Goal: Task Accomplishment & Management: Manage account settings

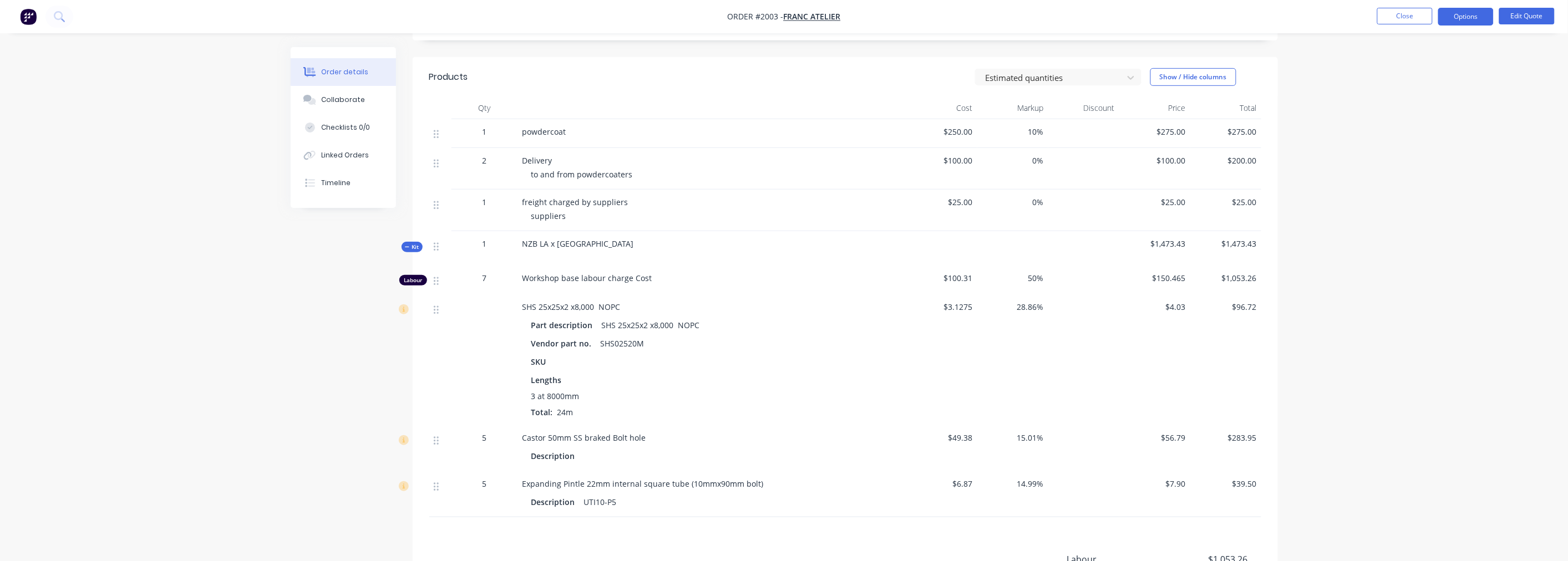
scroll to position [246, 0]
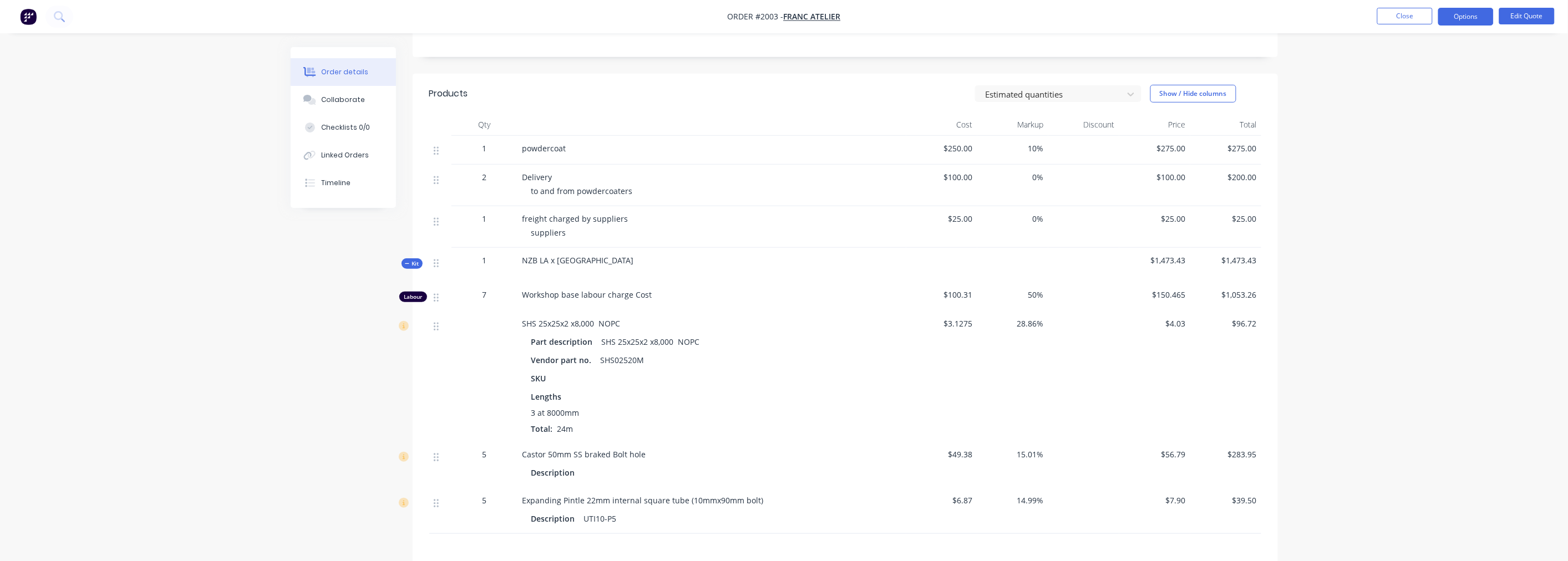
click at [955, 175] on span "$100.00" at bounding box center [941, 177] width 62 height 12
click at [1531, 20] on button "Edit Quote" at bounding box center [1526, 16] width 55 height 17
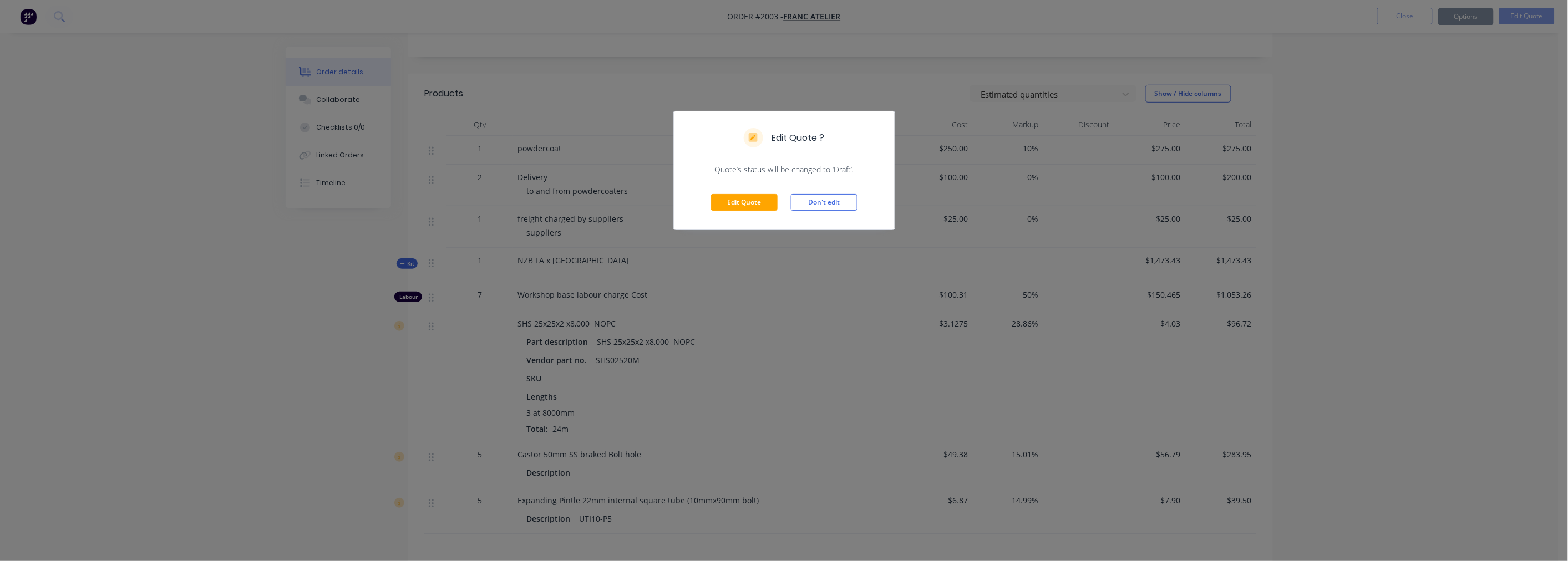
click at [756, 191] on div "Edit Quote Don't edit" at bounding box center [784, 202] width 220 height 54
click at [749, 211] on div "Edit Quote Don't edit" at bounding box center [784, 202] width 220 height 54
click at [749, 207] on button "Edit Quote" at bounding box center [744, 203] width 67 height 17
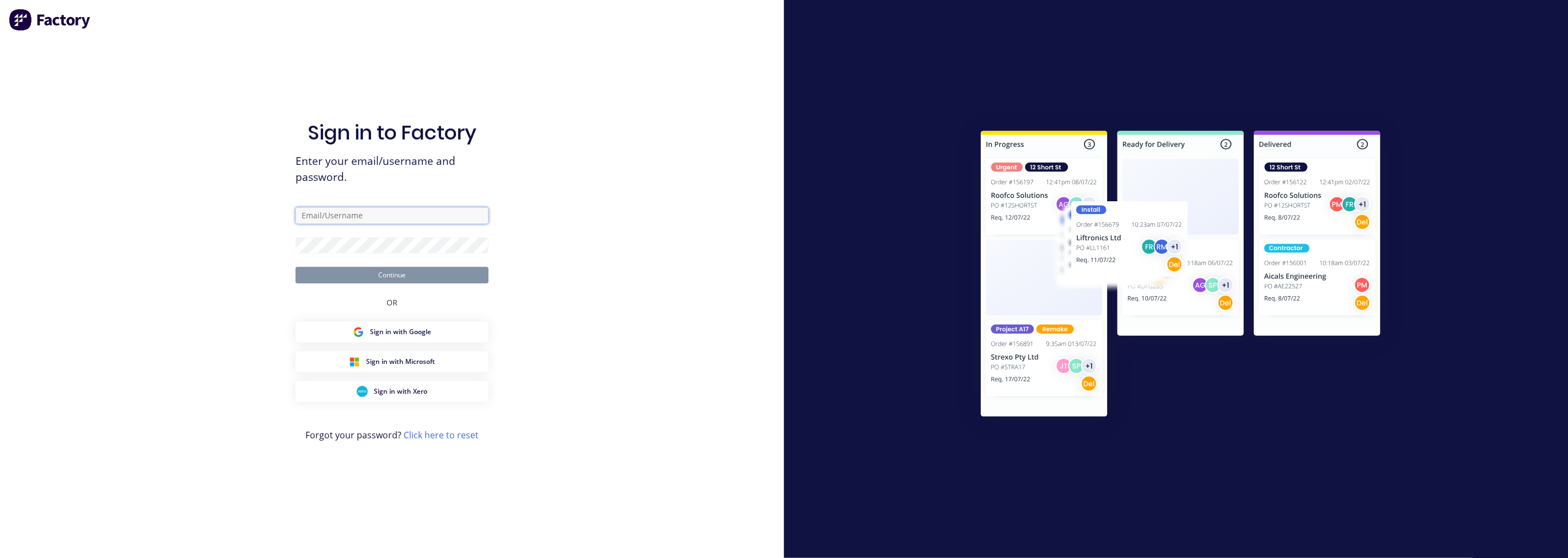
type input "[PERSON_NAME][EMAIL_ADDRESS][DOMAIN_NAME]"
click at [393, 271] on button "Continue" at bounding box center [392, 276] width 193 height 17
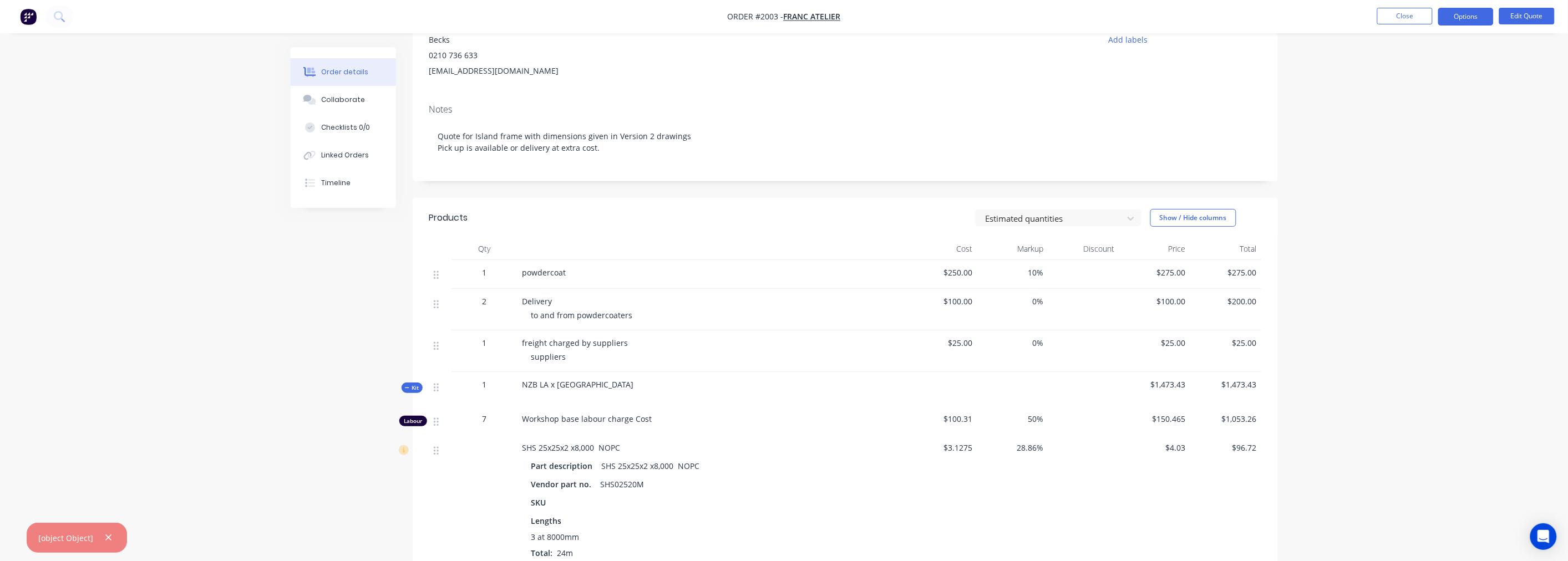
scroll to position [124, 0]
click at [1527, 13] on button "Edit Quote" at bounding box center [1526, 16] width 55 height 17
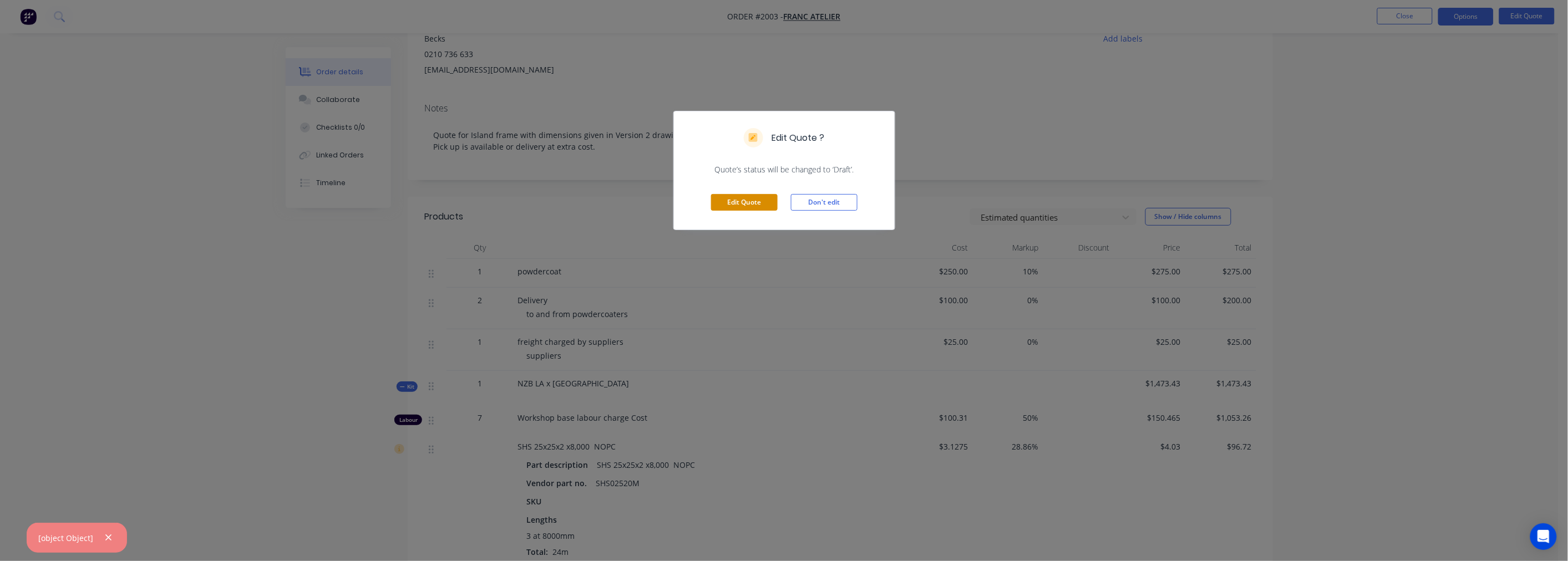
click at [762, 203] on button "Edit Quote" at bounding box center [744, 203] width 67 height 17
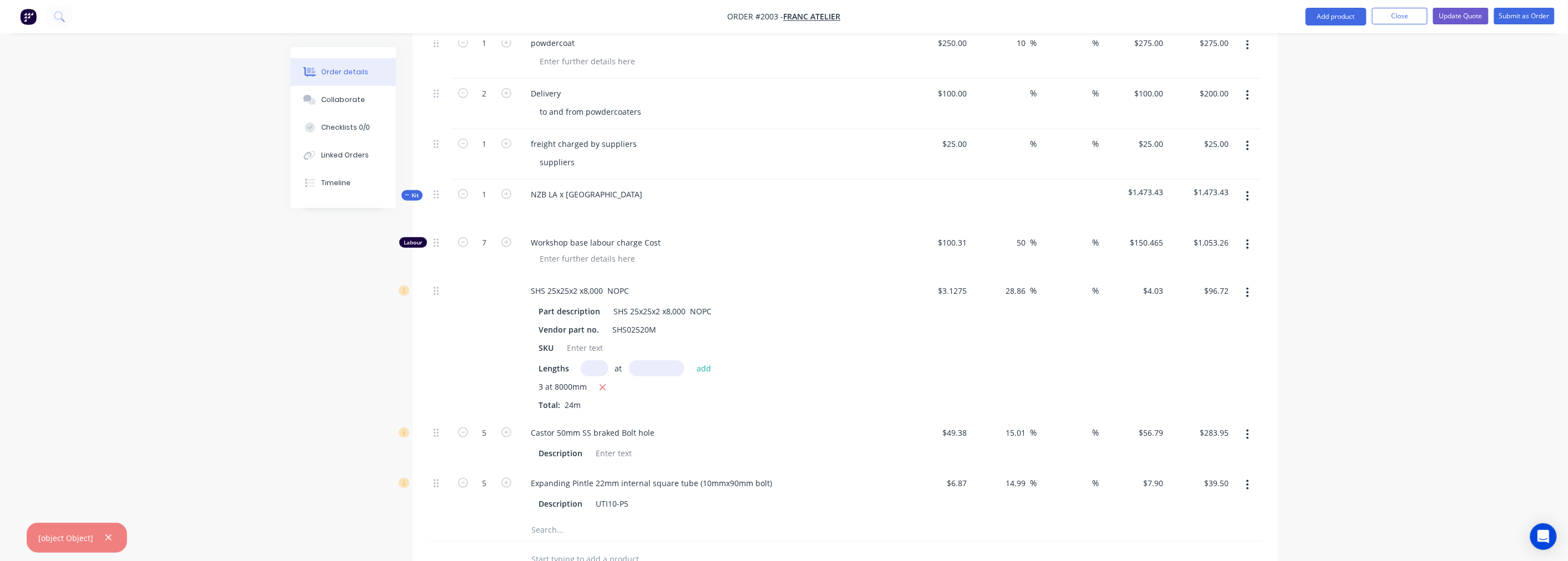
scroll to position [371, 0]
click at [1248, 193] on icon "button" at bounding box center [1248, 198] width 3 height 10
click at [1187, 286] on div "Delete" at bounding box center [1208, 293] width 85 height 16
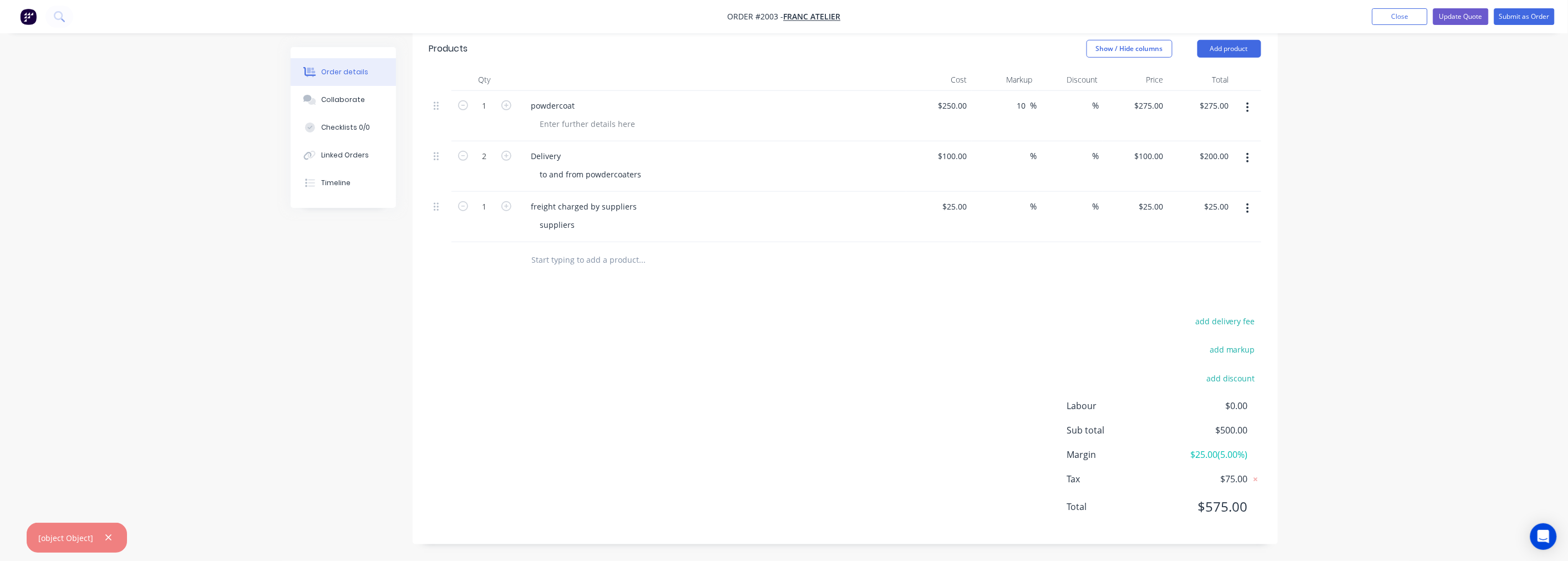
scroll to position [293, 0]
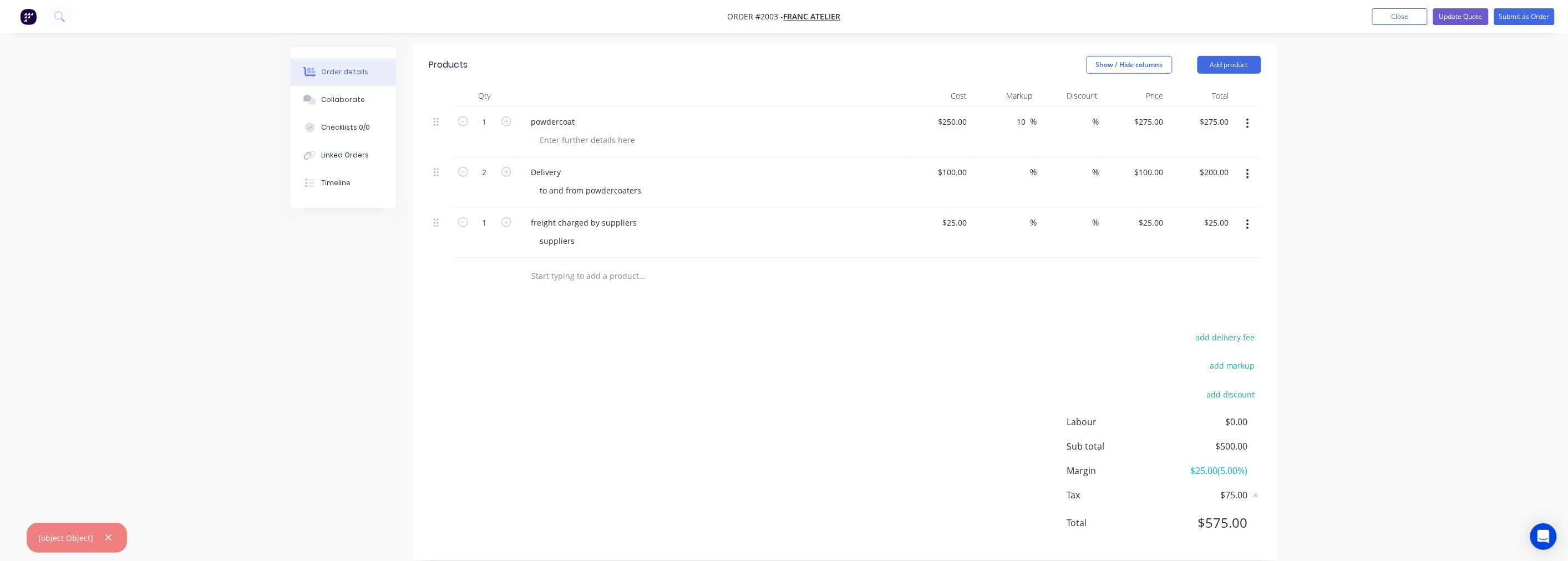
click at [618, 265] on input "text" at bounding box center [643, 276] width 222 height 23
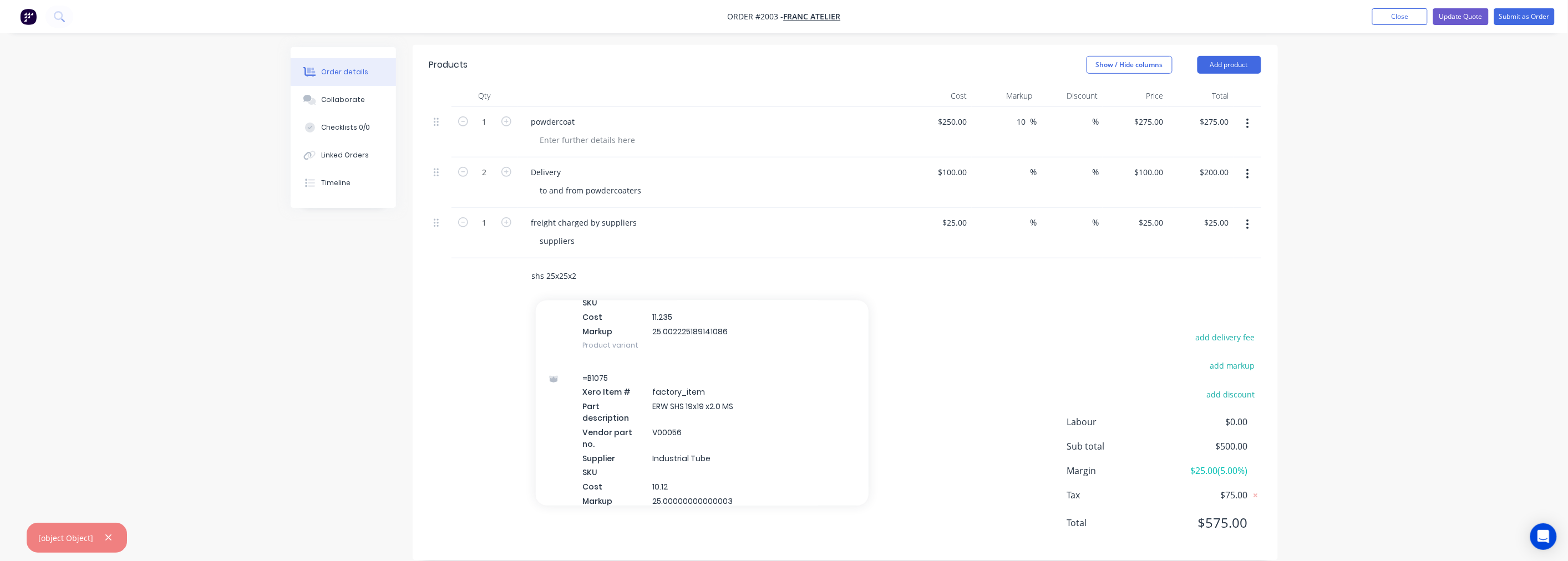
scroll to position [4684, 0]
drag, startPoint x: 546, startPoint y: 258, endPoint x: 523, endPoint y: 269, distance: 25.5
click at [523, 265] on div "shs 25x25x2 Add shs 25x25x2 to order A00077 Xero Item # factory_item Part descr…" at bounding box center [688, 276] width 333 height 23
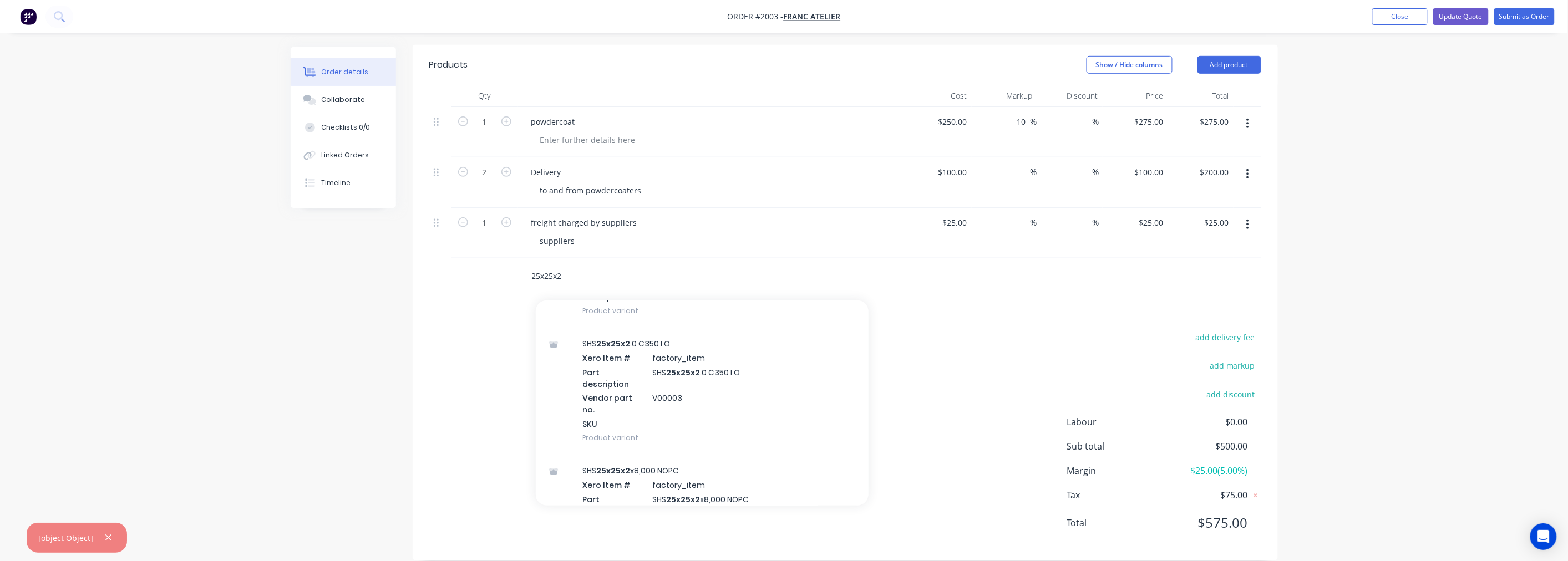
scroll to position [2281, 0]
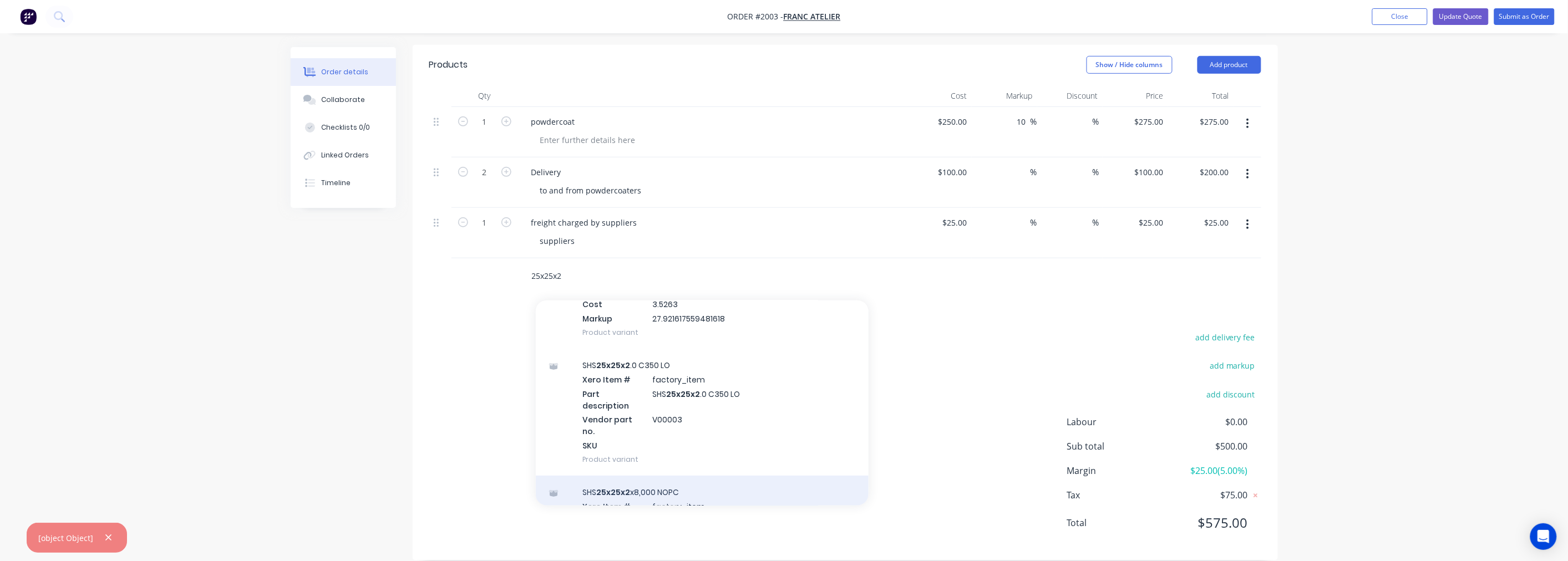
type input "25x25x2"
click at [711, 476] on div "SHS 25x25x2 x8,000 NOPC Xero Item # factory_item Part description SHS 25x25x2 x…" at bounding box center [702, 539] width 333 height 127
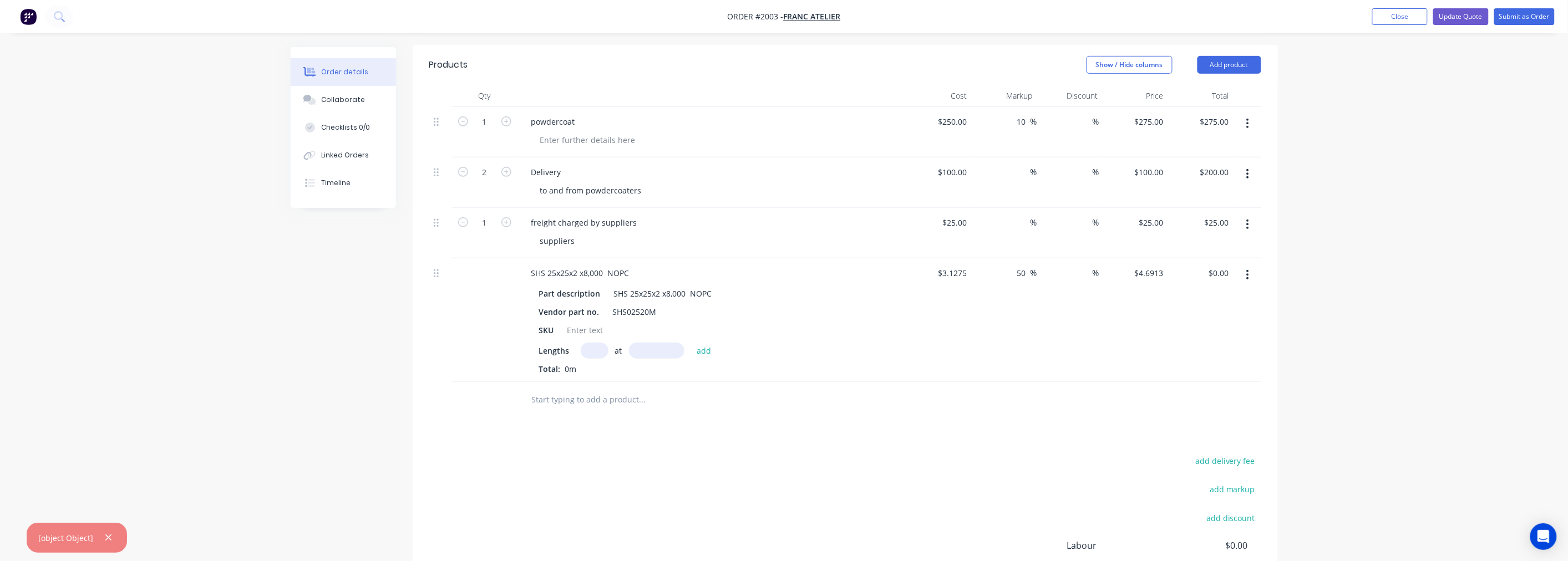
click at [601, 353] on input "text" at bounding box center [594, 351] width 28 height 16
type input "2.8"
type input "8000mm"
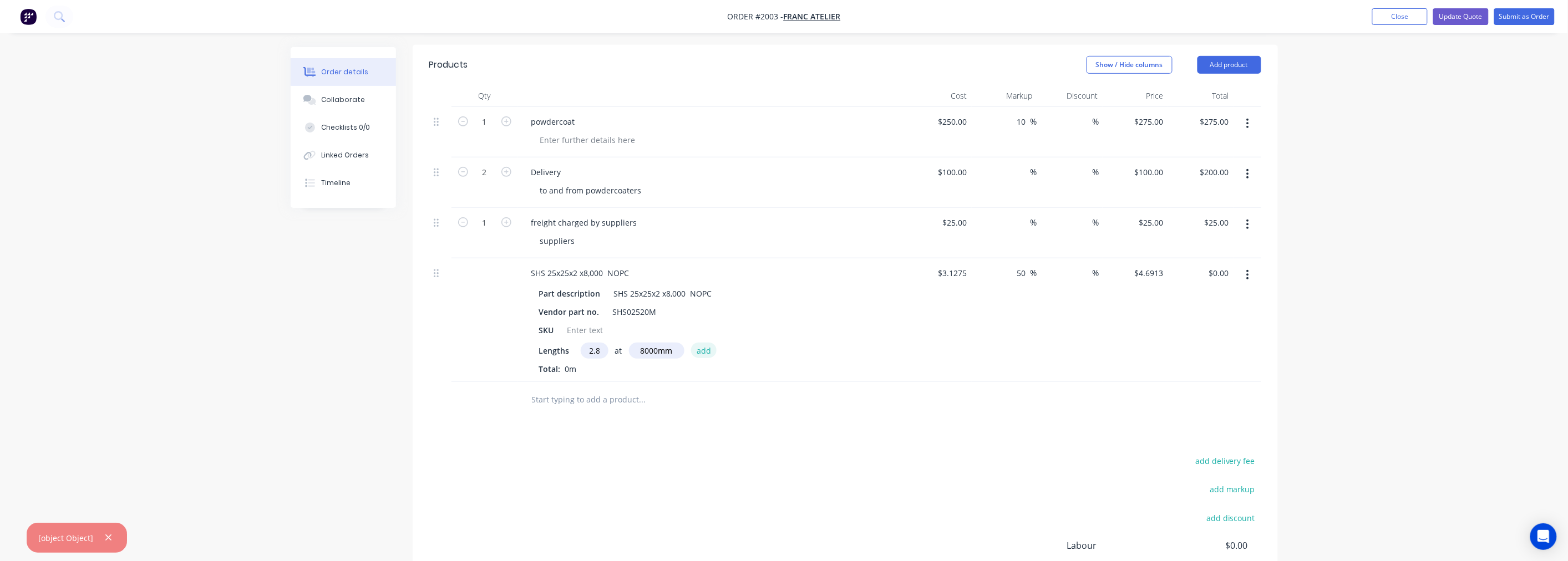
click at [691, 355] on button "add" at bounding box center [703, 351] width 26 height 15
type input "$105.09"
click at [684, 427] on input "text" at bounding box center [643, 418] width 222 height 23
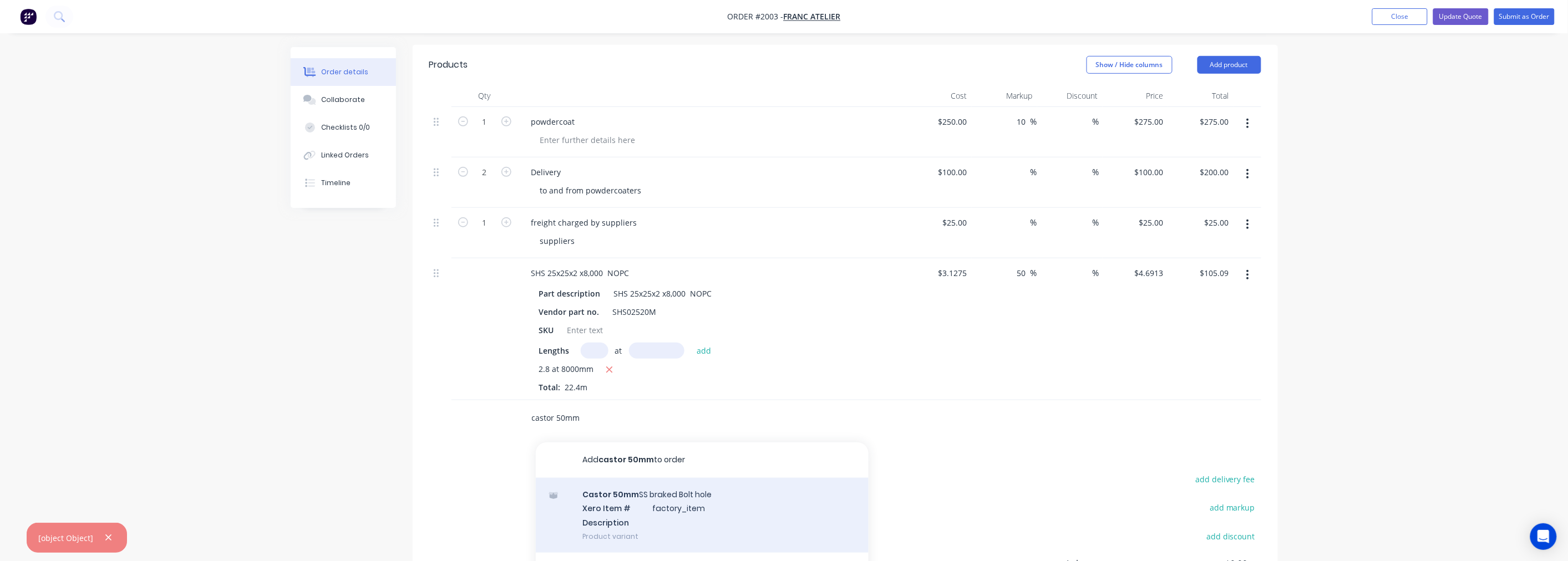
type input "castor 50mm"
click at [677, 515] on div "Castor 50mm SS braked Bolt hole Xero Item # factory_item Description Product va…" at bounding box center [702, 516] width 333 height 75
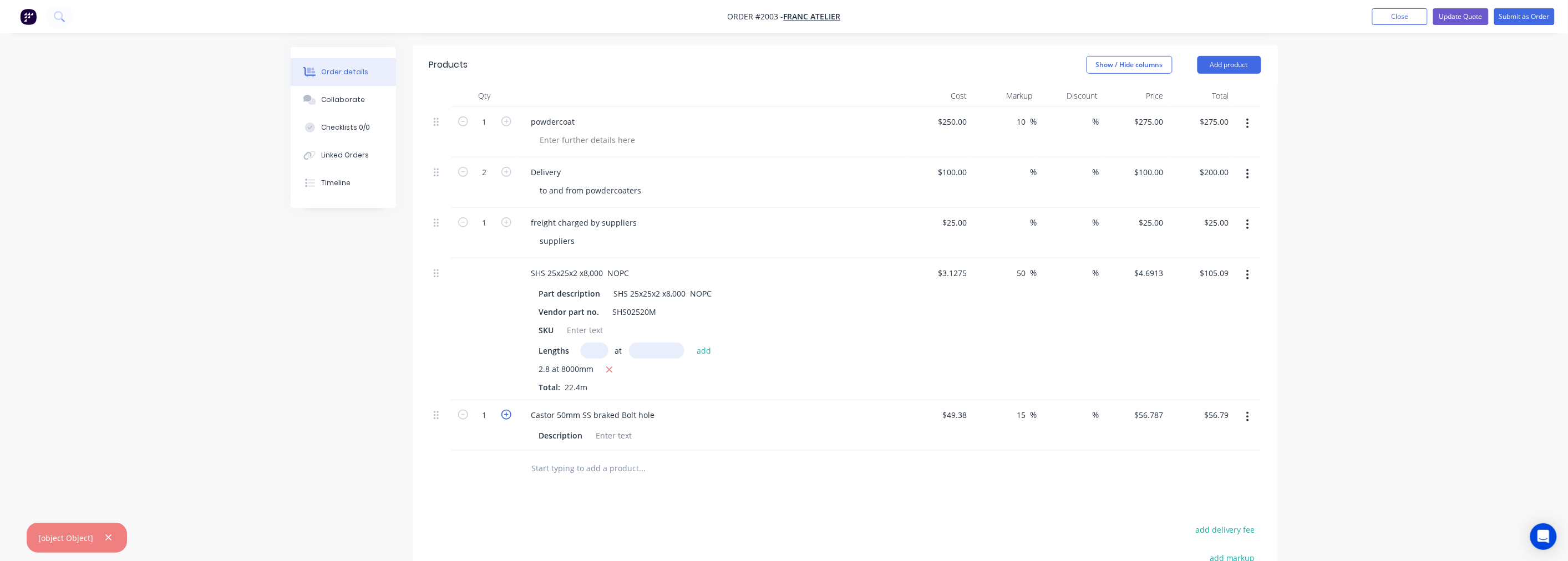
click at [506, 420] on icon "button" at bounding box center [507, 415] width 10 height 10
type input "2"
type input "$113.57"
click at [506, 420] on icon "button" at bounding box center [507, 415] width 10 height 10
type input "3"
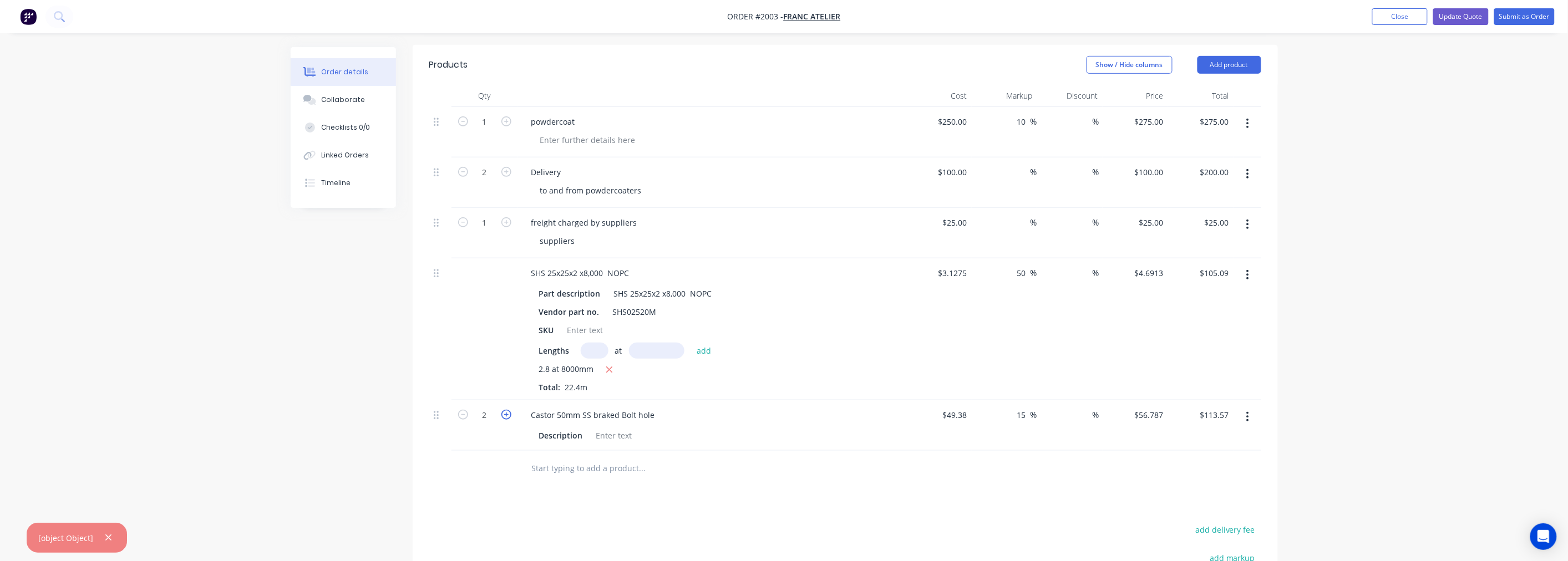
type input "$170.36"
click at [506, 420] on icon "button" at bounding box center [507, 415] width 10 height 10
type input "4"
type input "$227.15"
click at [506, 420] on icon "button" at bounding box center [507, 415] width 10 height 10
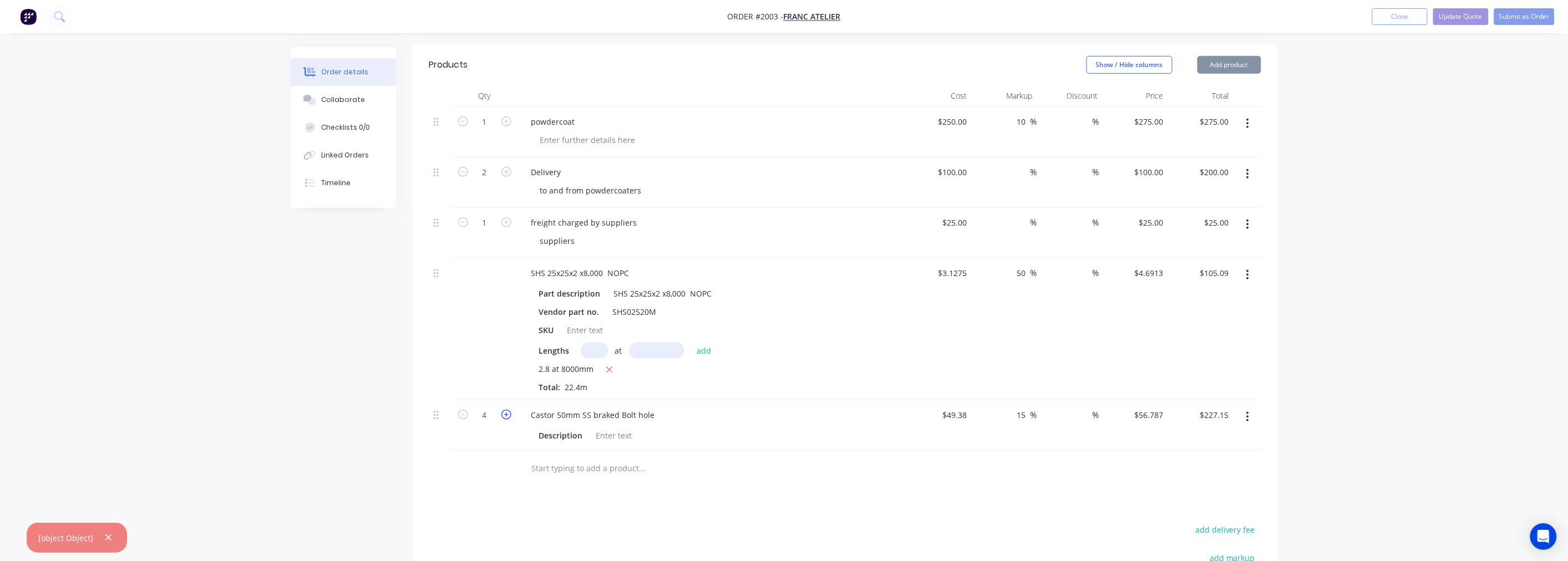
type input "5"
type input "$283.94"
click at [640, 473] on input "text" at bounding box center [643, 468] width 222 height 23
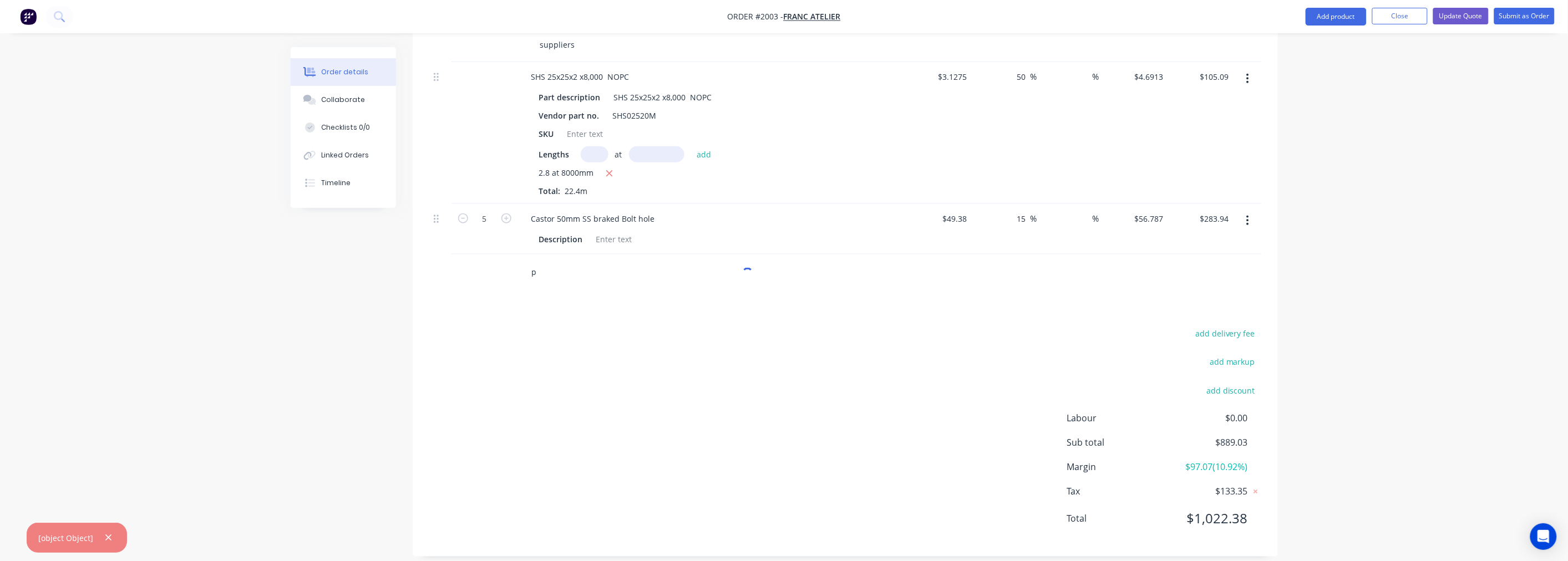
scroll to position [508, 0]
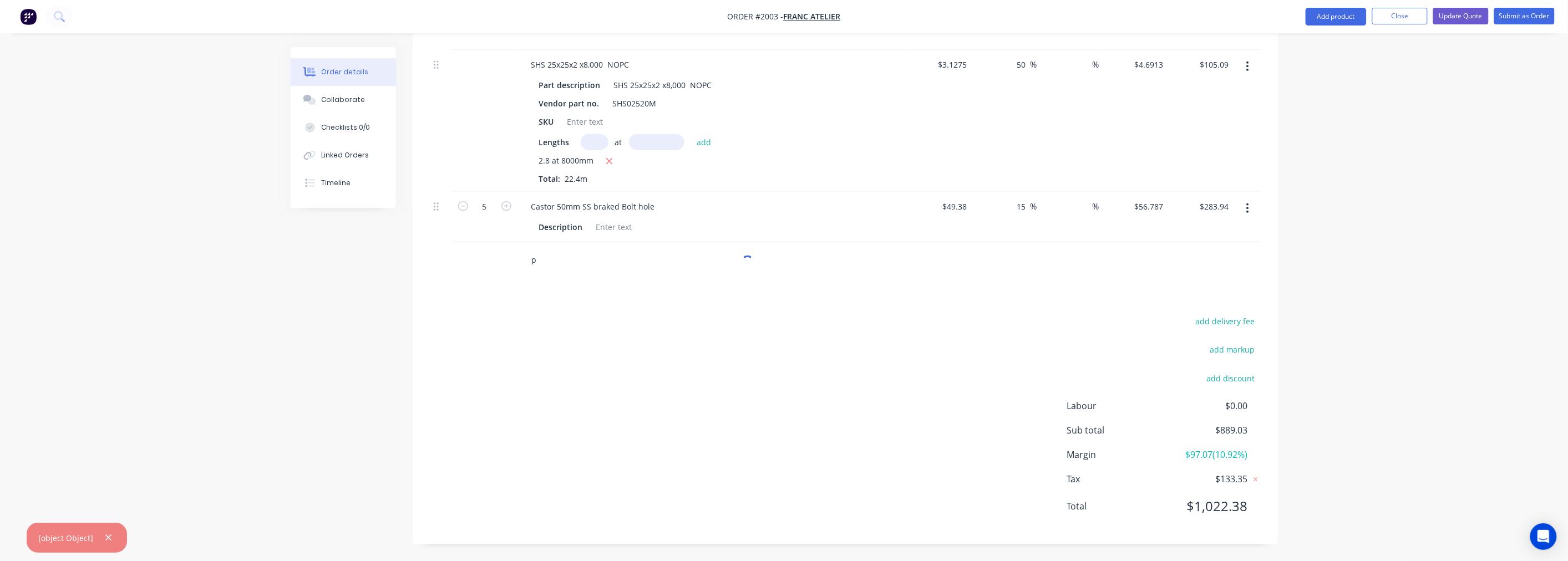
type input "p"
click at [466, 273] on div at bounding box center [485, 260] width 67 height 36
click at [547, 265] on input "p" at bounding box center [643, 260] width 222 height 23
click at [1349, 15] on button "Add product" at bounding box center [1335, 16] width 61 height 18
click at [1304, 47] on div "Product catalogue" at bounding box center [1313, 45] width 85 height 16
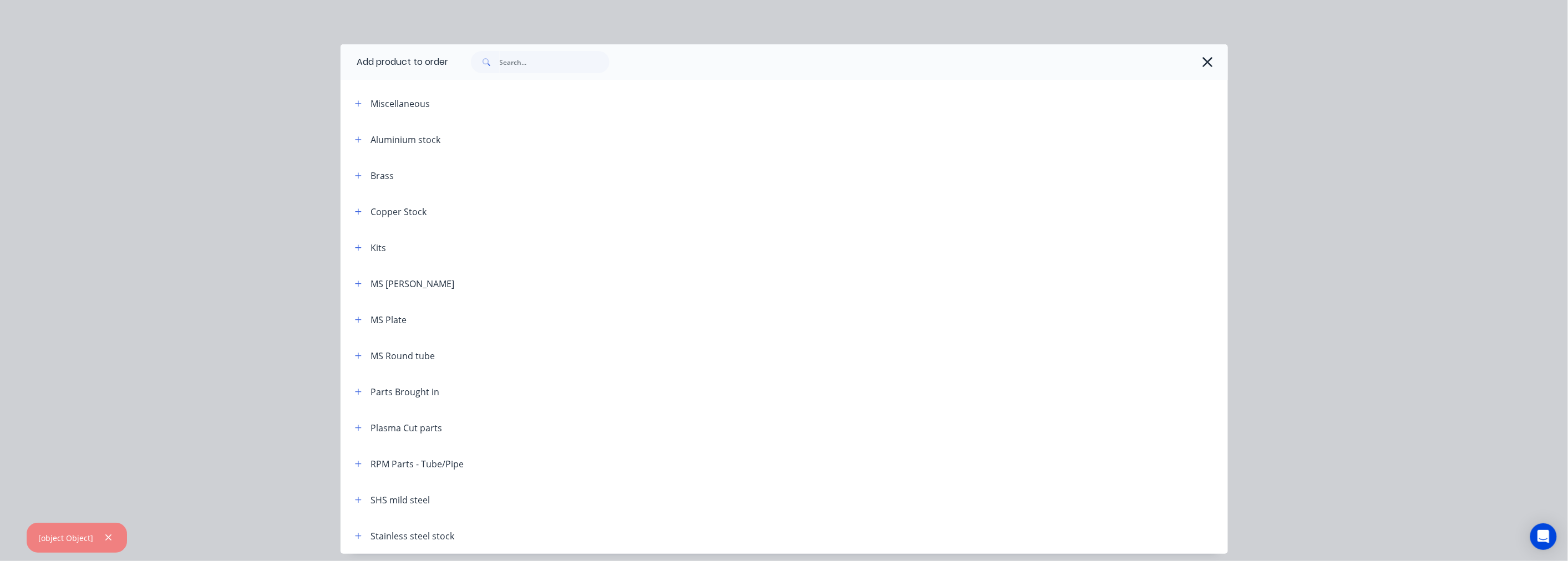
click at [384, 394] on div "Parts Brought in" at bounding box center [406, 392] width 68 height 13
click at [355, 392] on icon "button" at bounding box center [358, 392] width 7 height 8
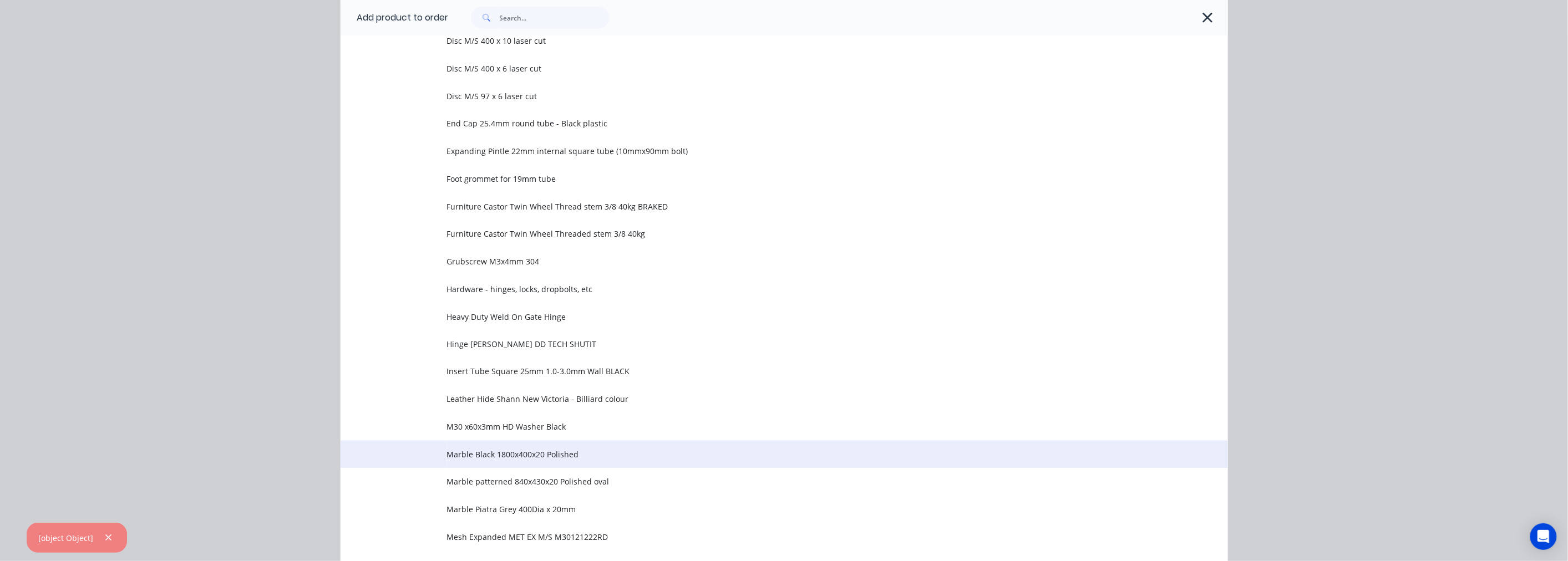
scroll to position [578, 0]
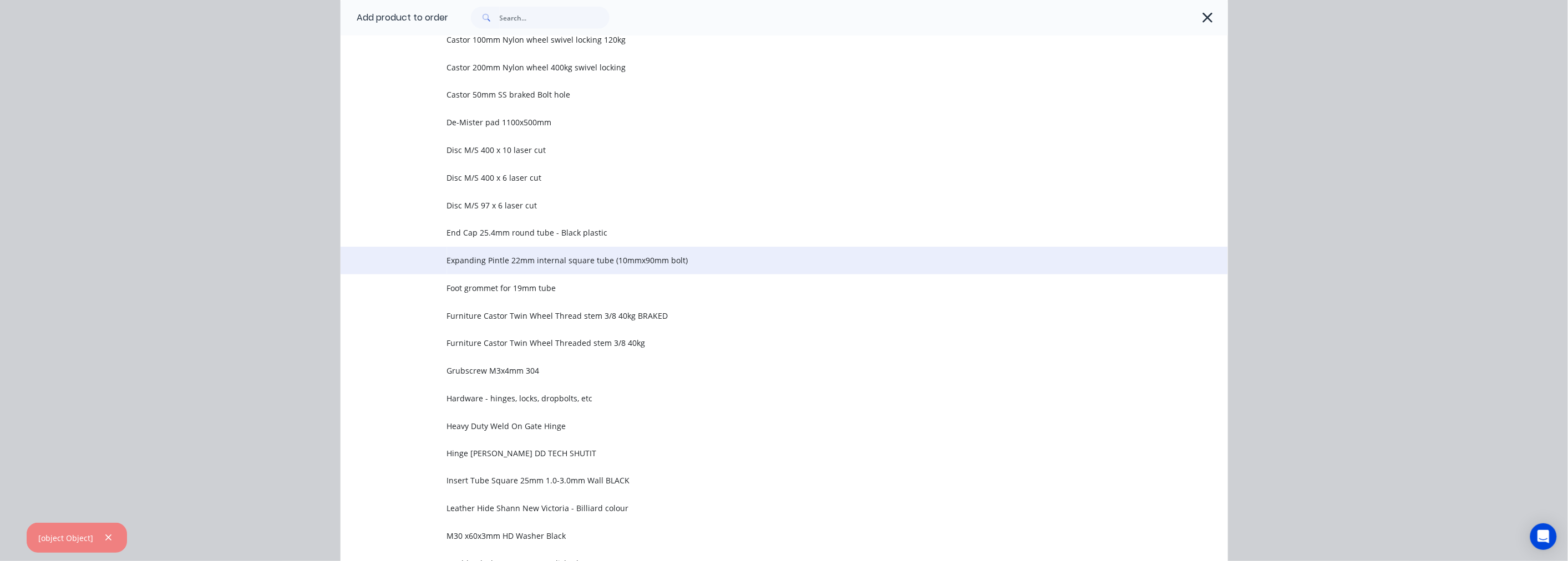
click at [675, 257] on span "Expanding Pintle 22mm internal square tube (10mmx90mm bolt)" at bounding box center [759, 260] width 624 height 12
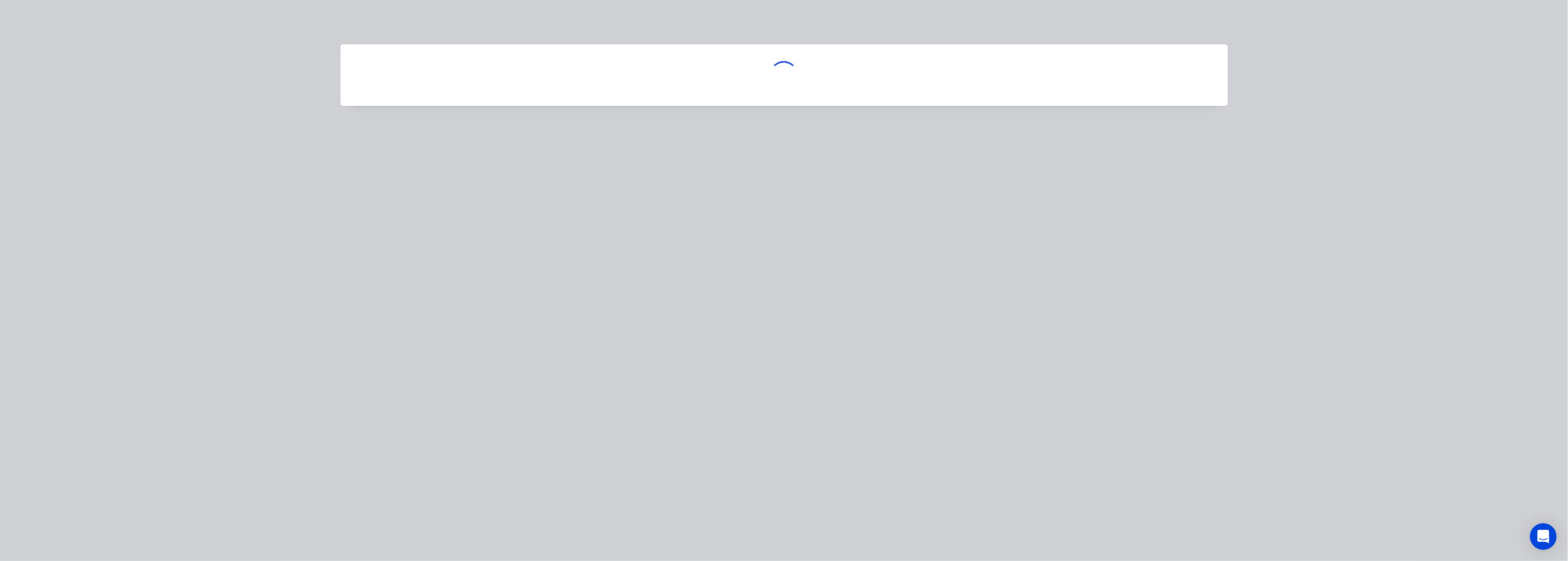
scroll to position [0, 0]
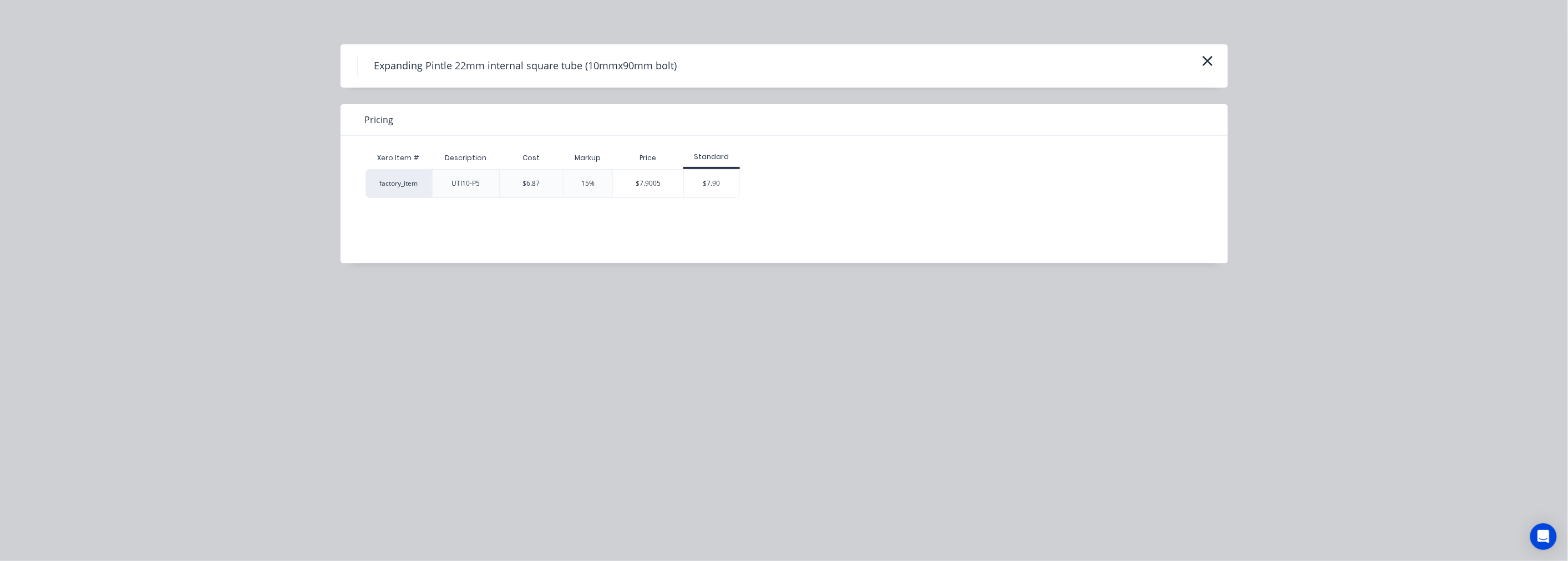
click at [412, 184] on div "factory_item" at bounding box center [399, 184] width 67 height 29
click at [446, 184] on div "UTI10-P5" at bounding box center [465, 183] width 46 height 28
click at [520, 181] on div "$6.87" at bounding box center [531, 184] width 63 height 29
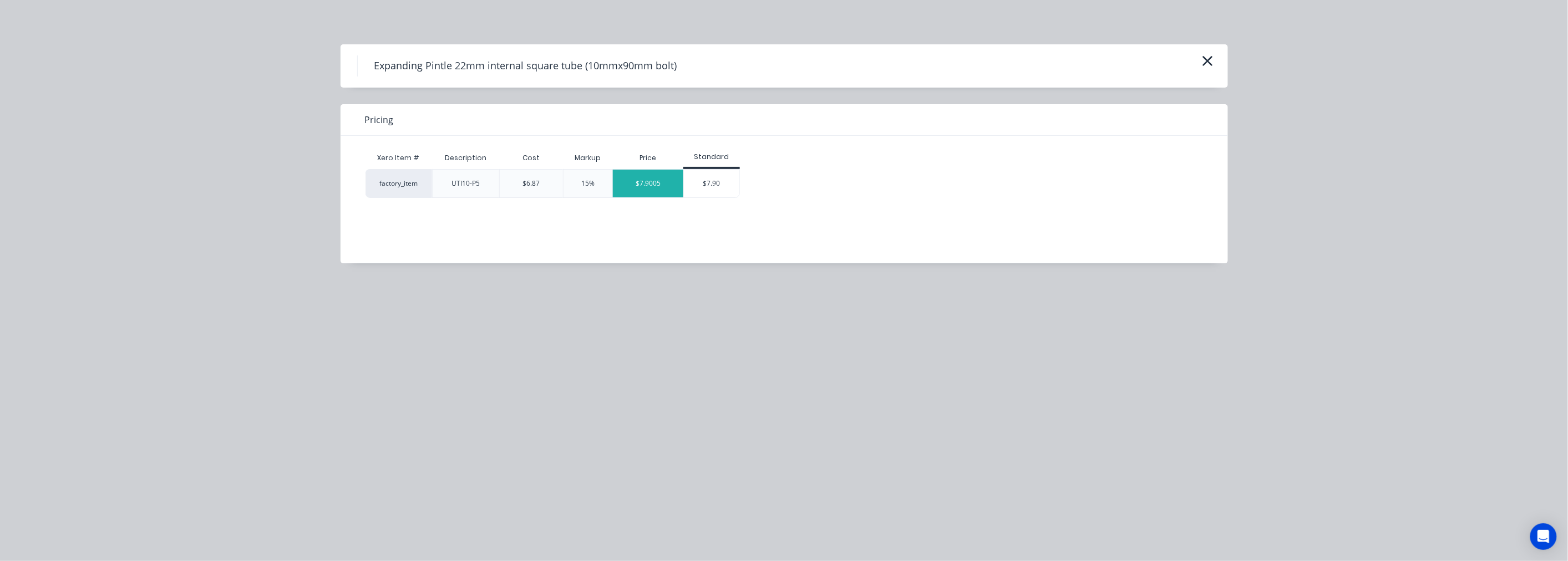
click at [629, 181] on div "$7.9005" at bounding box center [648, 183] width 70 height 28
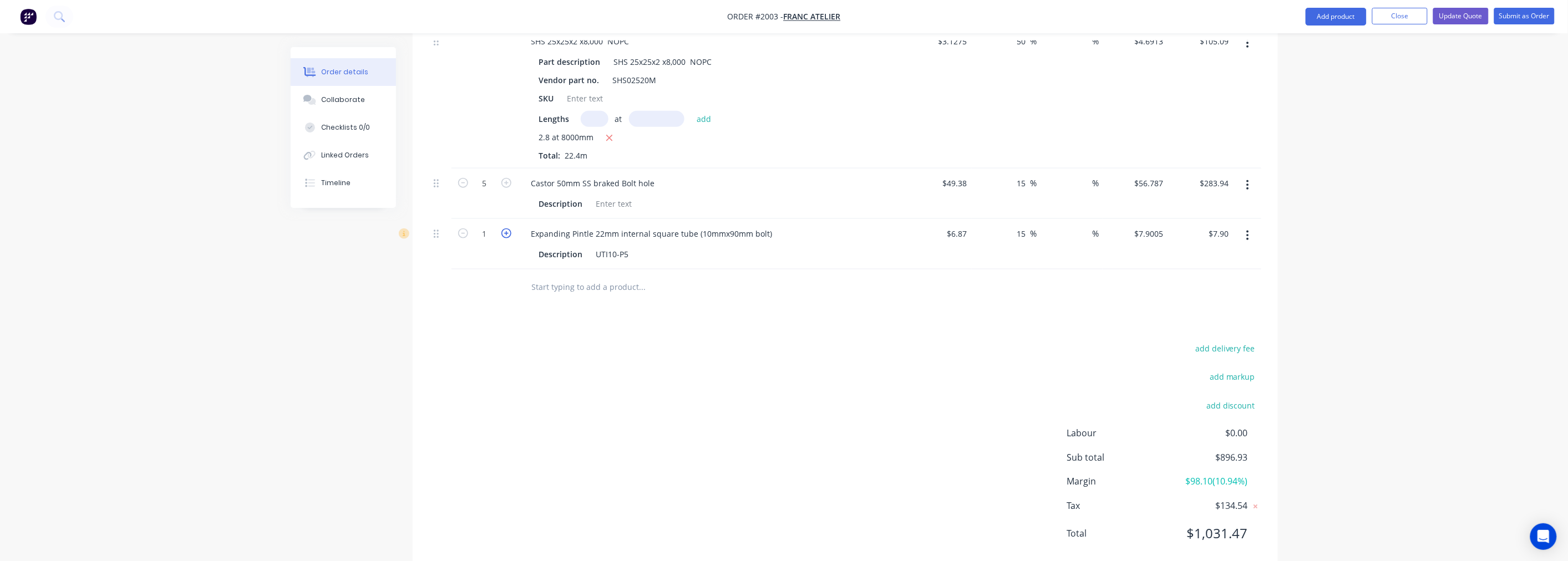
click at [505, 239] on icon "button" at bounding box center [507, 234] width 10 height 10
type input "2"
type input "$15.80"
click at [505, 239] on icon "button" at bounding box center [507, 234] width 10 height 10
type input "3"
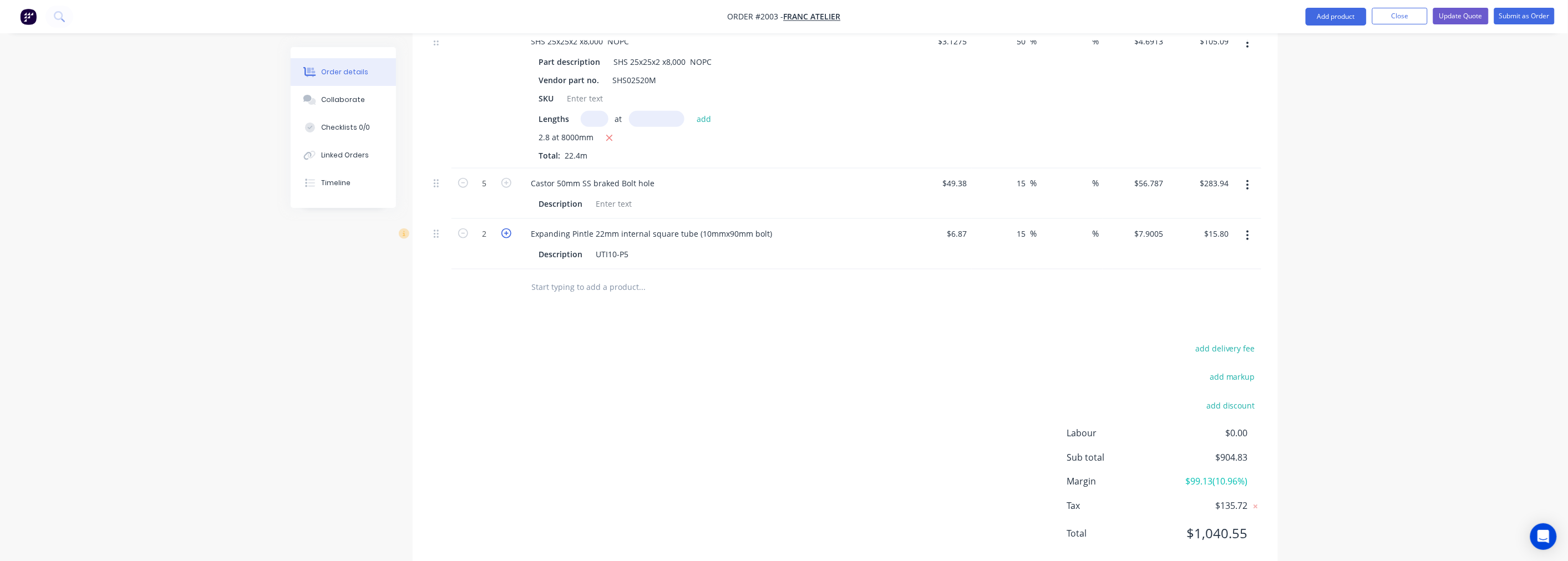
type input "$23.70"
click at [505, 239] on icon "button" at bounding box center [507, 234] width 10 height 10
type input "4"
type input "$31.60"
click at [505, 239] on icon "button" at bounding box center [507, 234] width 10 height 10
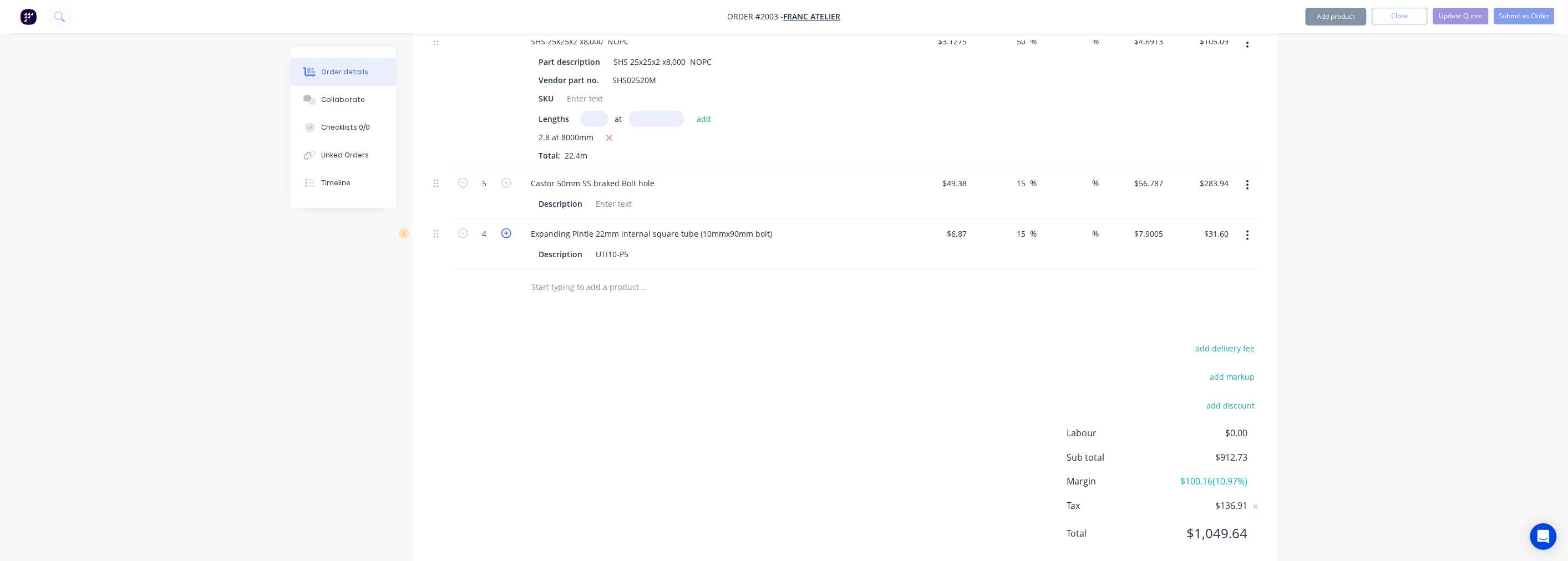
type input "5"
type input "$39.50"
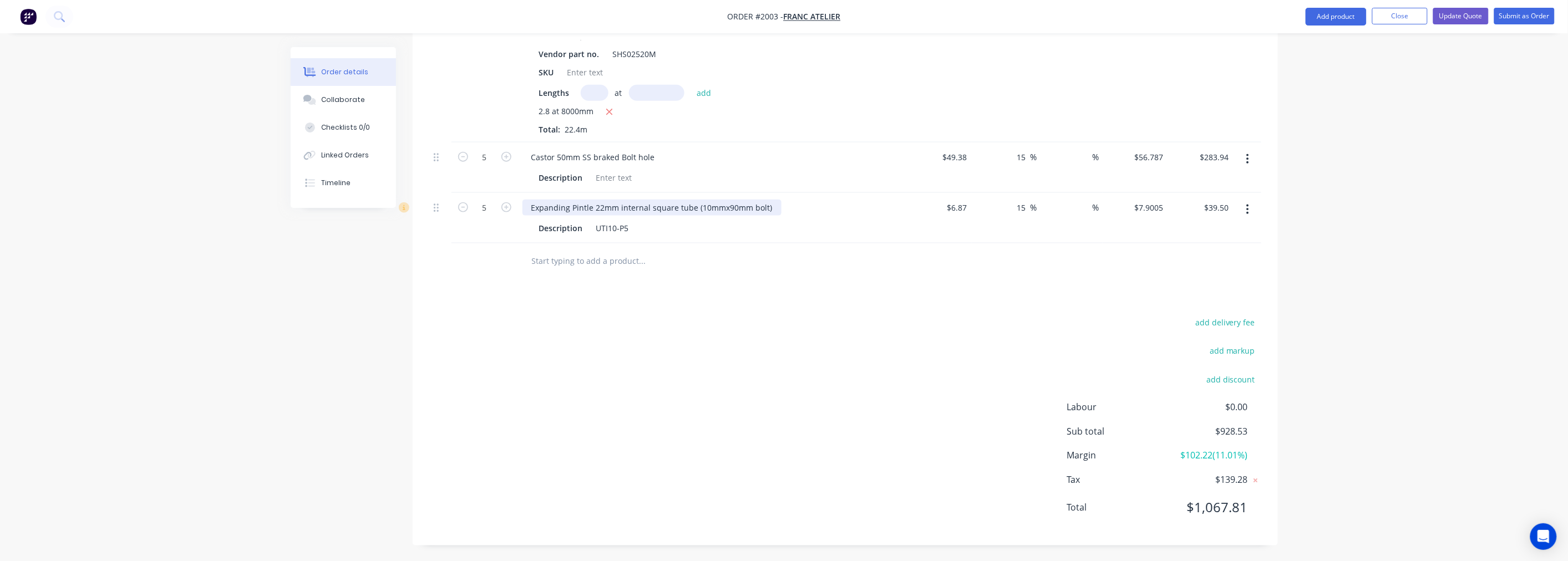
scroll to position [559, 0]
click at [1349, 18] on button "Add product" at bounding box center [1335, 16] width 61 height 18
click at [1293, 148] on div "Labour" at bounding box center [1313, 155] width 85 height 16
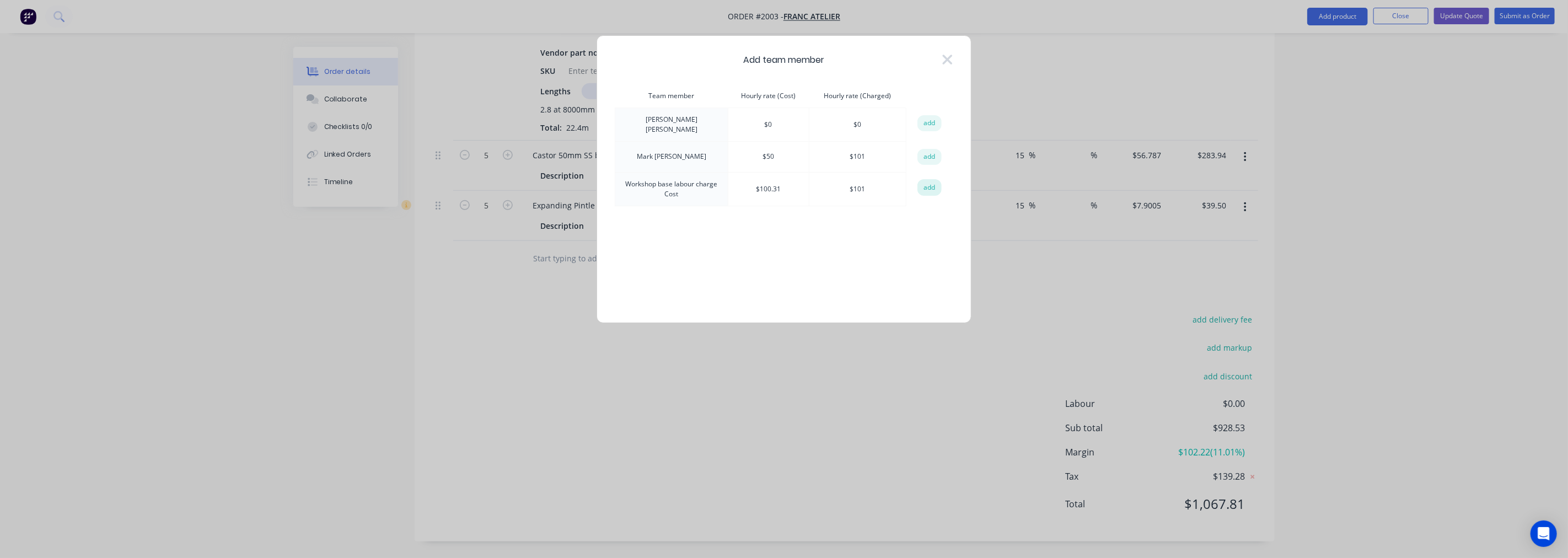
click at [928, 185] on button "add" at bounding box center [929, 188] width 24 height 17
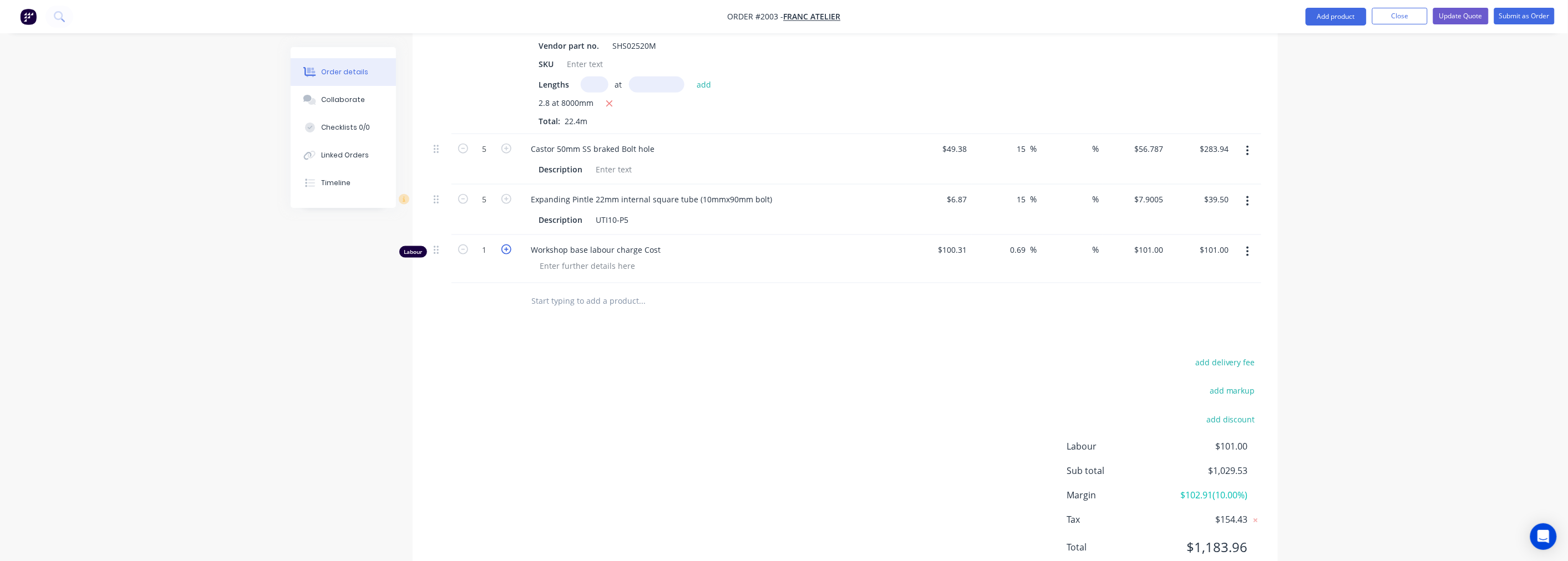
click at [505, 255] on icon "button" at bounding box center [507, 250] width 10 height 10
type input "2"
type input "$202.00"
click at [505, 255] on icon "button" at bounding box center [507, 250] width 10 height 10
type input "3"
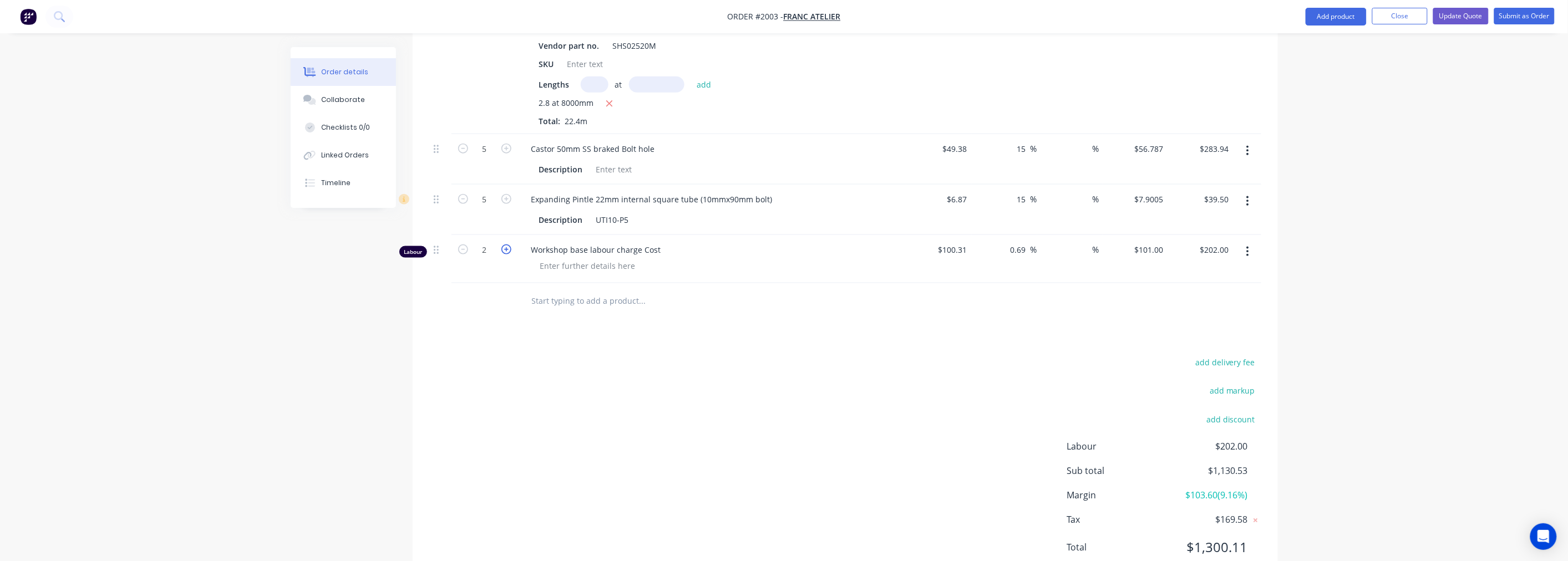
type input "$303.00"
click at [505, 255] on icon "button" at bounding box center [507, 250] width 10 height 10
type input "4"
type input "$404.00"
click at [505, 255] on icon "button" at bounding box center [507, 250] width 10 height 10
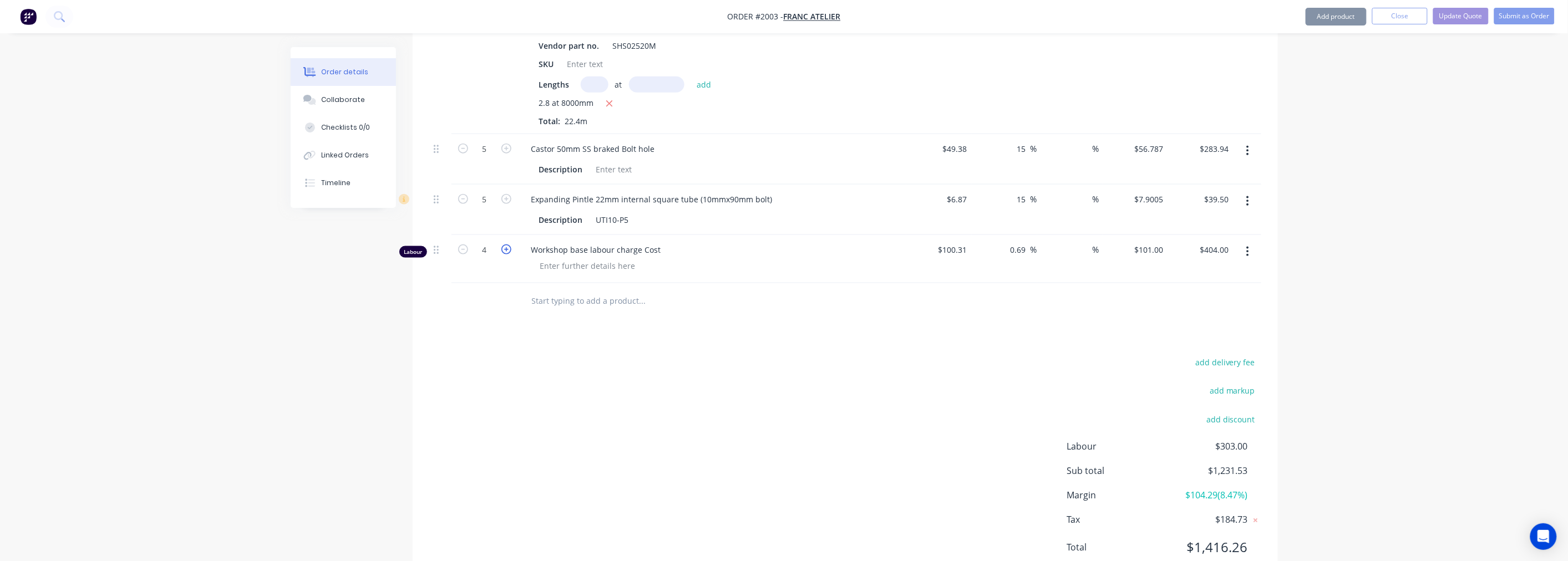
type input "5"
type input "$505.00"
click at [505, 255] on icon "button" at bounding box center [507, 250] width 10 height 10
type input "6"
type input "$606.00"
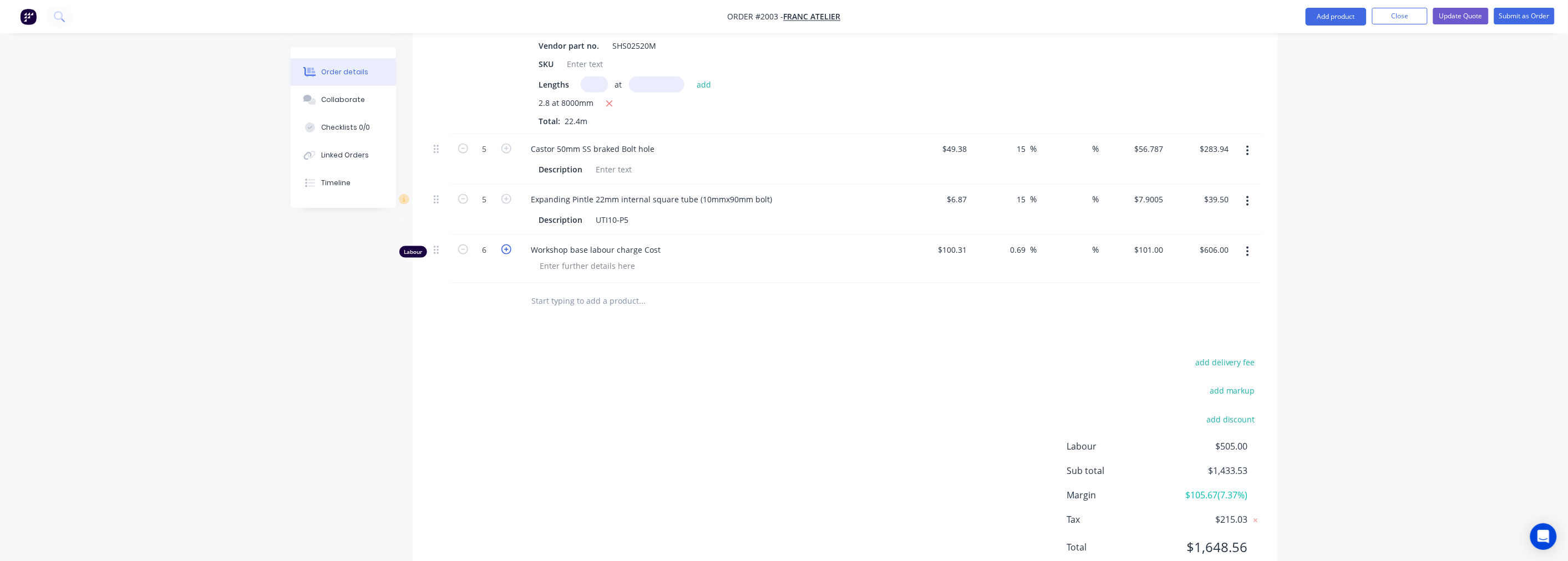
click at [505, 255] on icon "button" at bounding box center [507, 250] width 10 height 10
type input "7"
type input "$707.00"
drag, startPoint x: 1001, startPoint y: 254, endPoint x: 1021, endPoint y: 259, distance: 20.6
click at [1014, 256] on div "0.69 0.69 %" at bounding box center [1004, 260] width 65 height 48
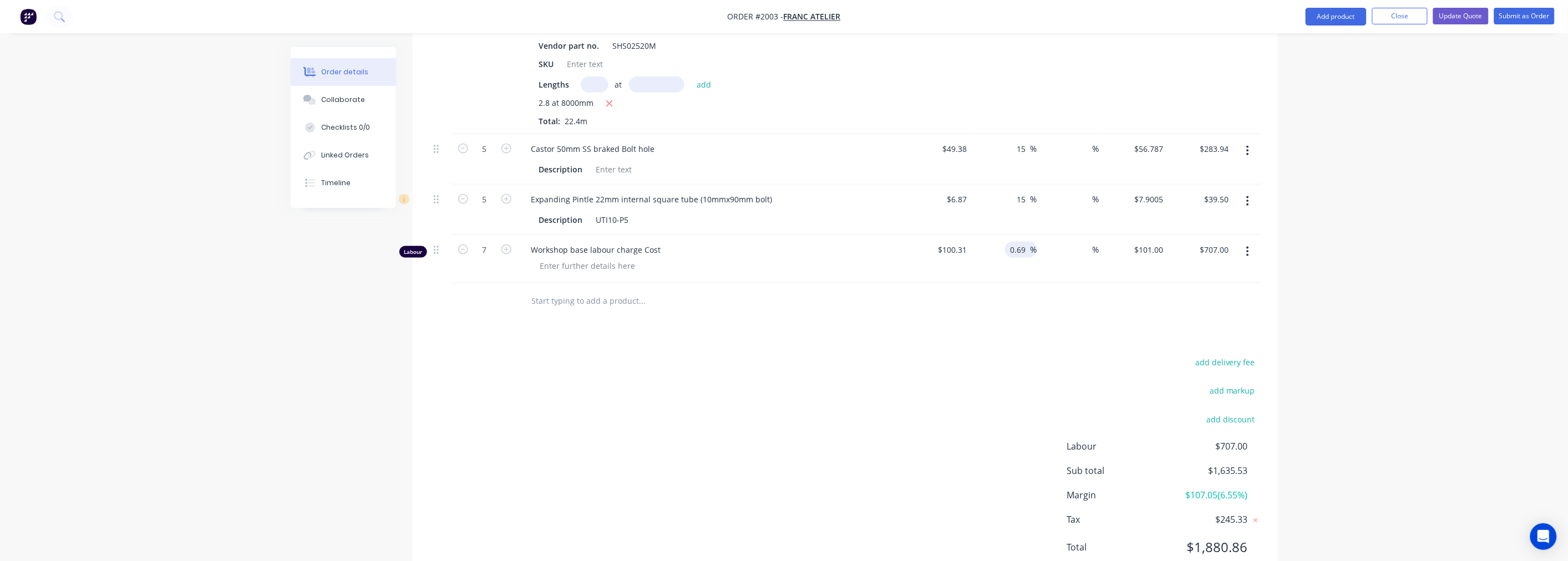
click at [1022, 258] on input "0.69" at bounding box center [1019, 250] width 21 height 16
click at [1024, 258] on input "0.69" at bounding box center [1019, 250] width 21 height 16
type input "0"
type input "50"
type input "$150.465"
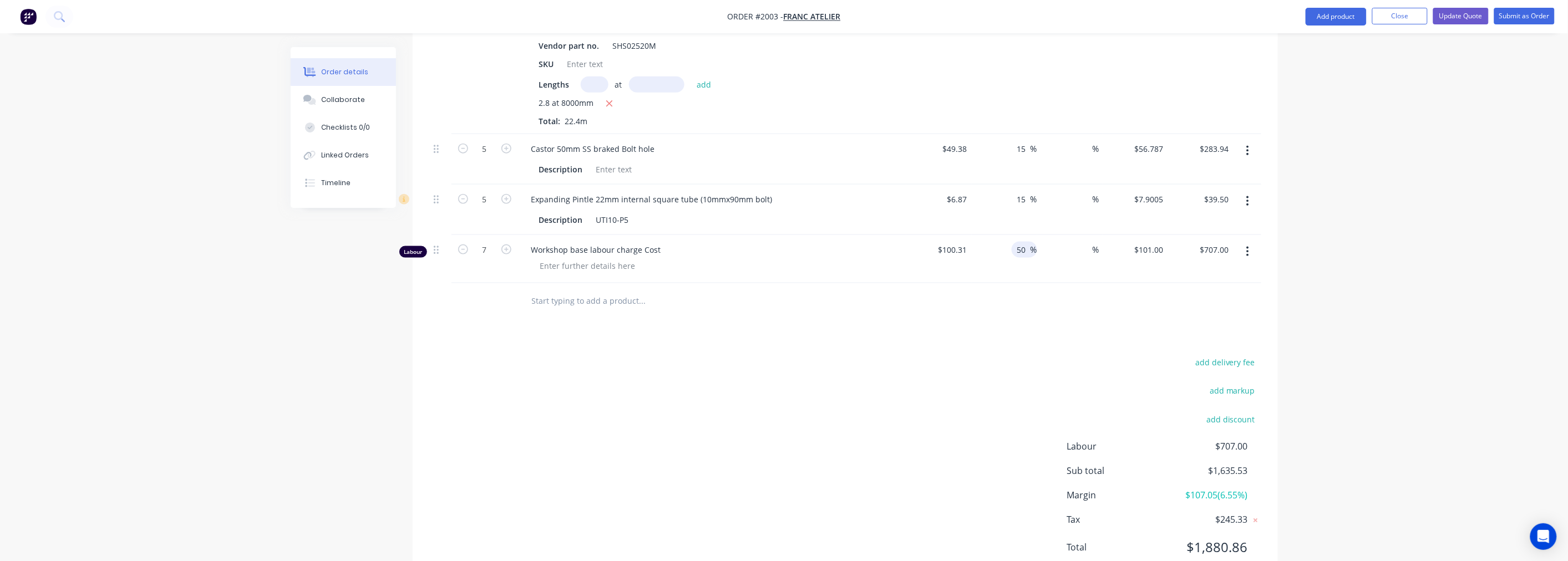
type input "$1,053.26"
click at [987, 447] on div "add delivery fee add markup add discount Labour $1,053.26 Sub total $1,981.79 M…" at bounding box center [845, 462] width 832 height 214
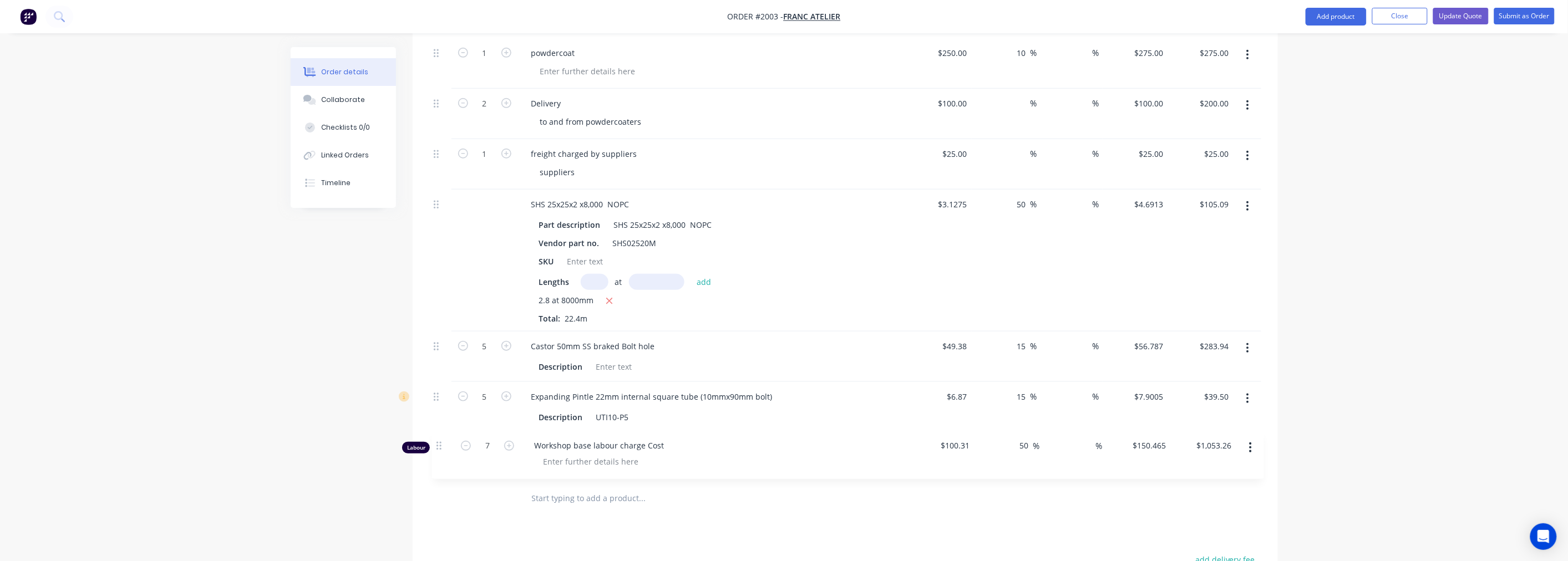
scroll to position [366, 0]
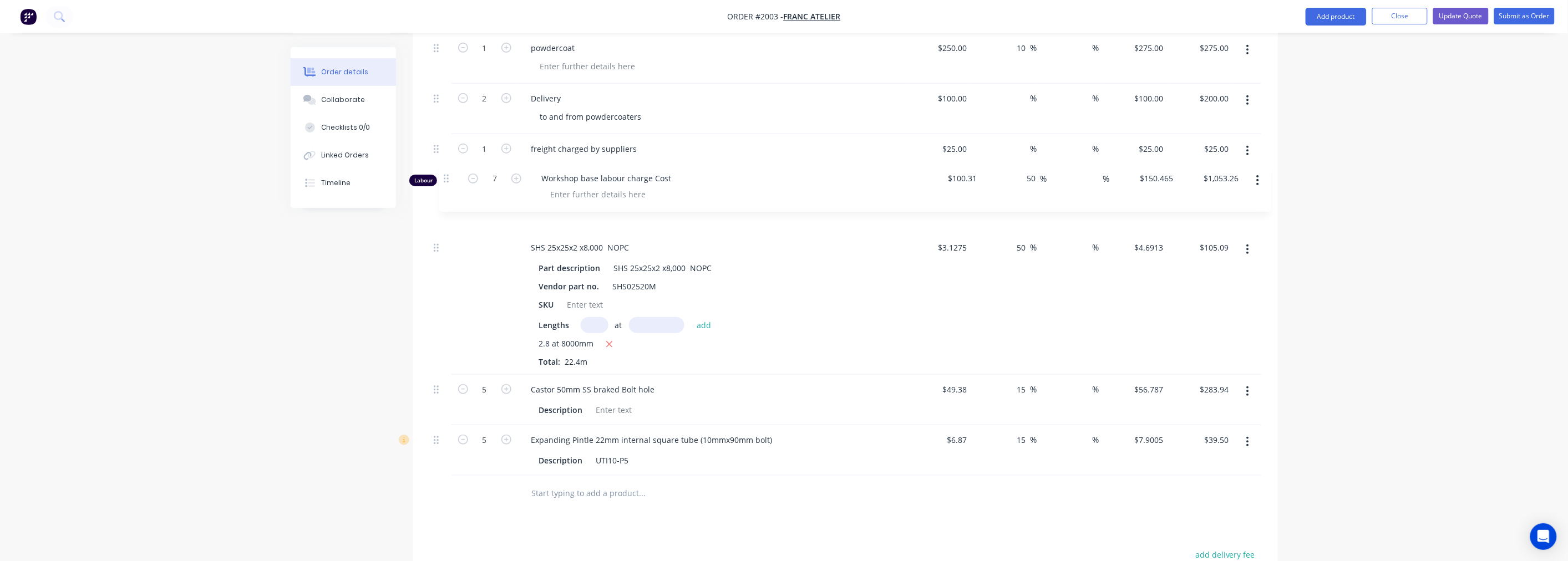
drag, startPoint x: 436, startPoint y: 461, endPoint x: 446, endPoint y: 181, distance: 280.2
click at [446, 181] on div "1 powdercoat $250.00 $250.00 10 10 % % $275.00 $275.00 $275.00 $275.00 2 Delive…" at bounding box center [845, 255] width 832 height 442
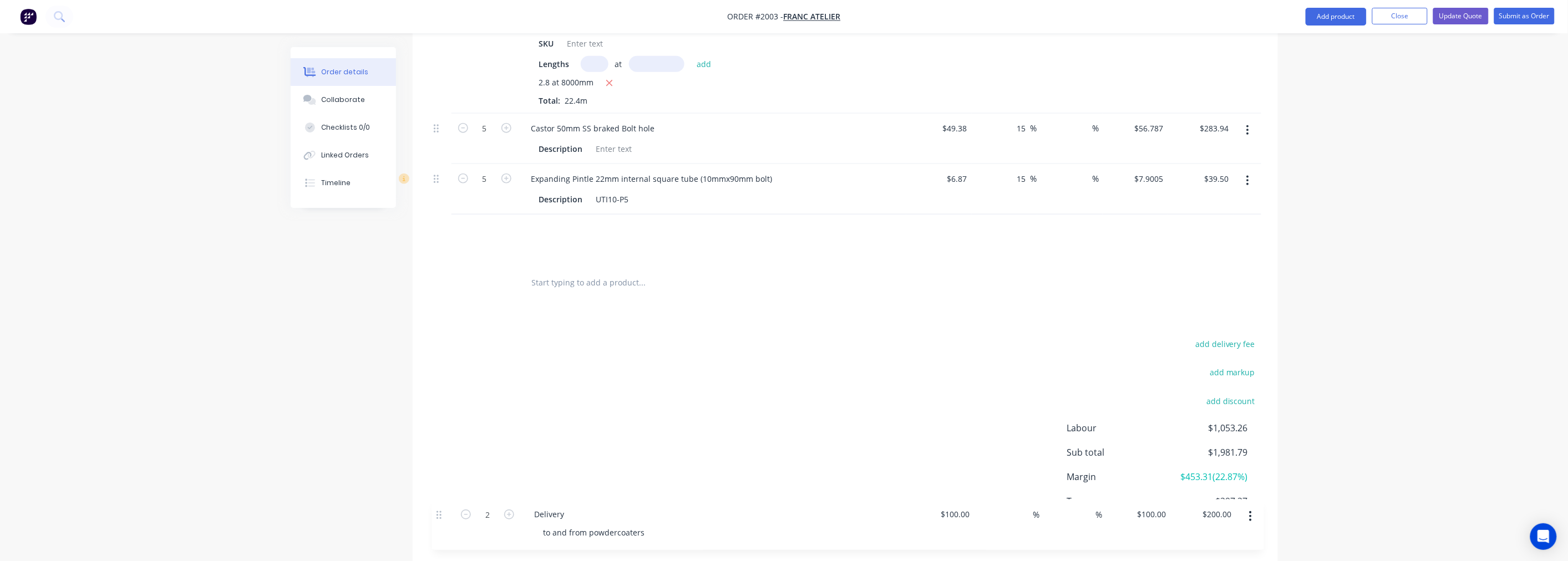
scroll to position [608, 0]
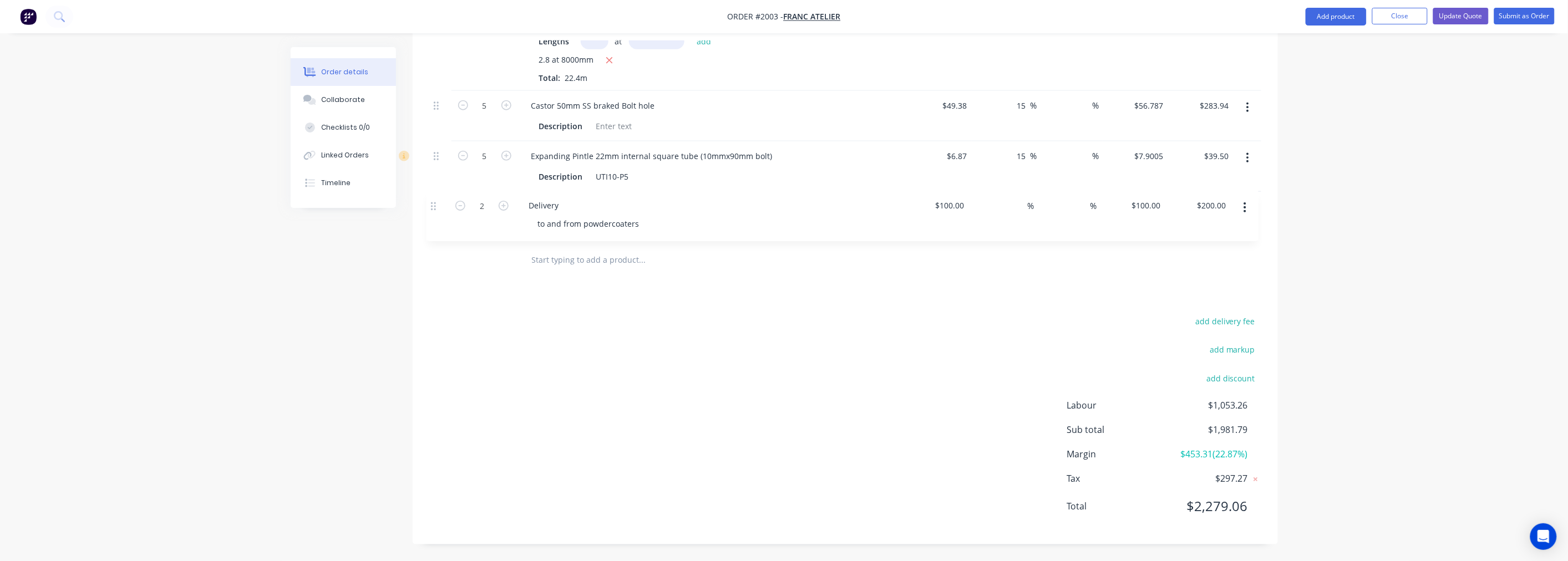
click at [436, 205] on div "1 powdercoat $250.00 $250.00 10 10 % % $275.00 $275.00 $275.00 $275.00 2 Delive…" at bounding box center [845, 21] width 832 height 442
drag, startPoint x: 438, startPoint y: 214, endPoint x: 450, endPoint y: 219, distance: 13.0
click at [450, 219] on div "1 powdercoat $250.00 $250.00 10 10 % % $275.00 $275.00 $275.00 $275.00 1 freigh…" at bounding box center [845, 21] width 832 height 442
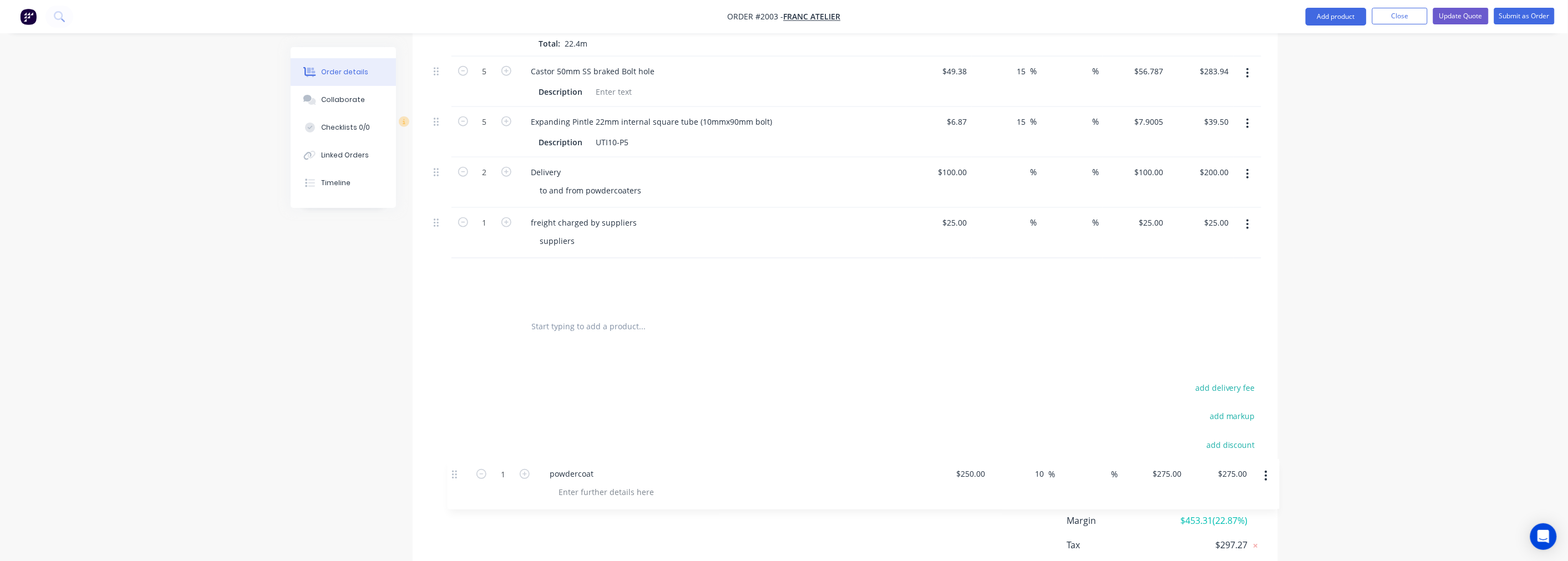
scroll to position [550, 0]
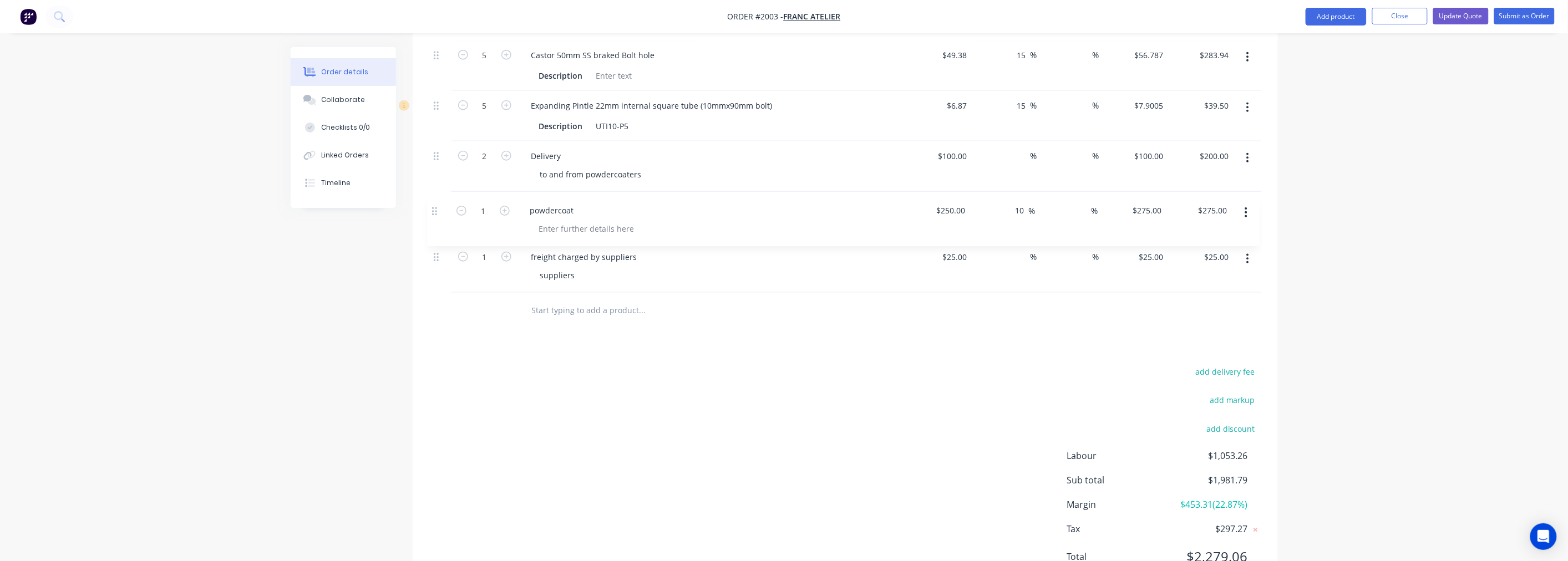
drag, startPoint x: 437, startPoint y: 224, endPoint x: 436, endPoint y: 217, distance: 7.1
click at [436, 217] on div "1 powdercoat $250.00 $250.00 10 10 % % $275.00 $275.00 $275.00 $275.00 Labour 7…" at bounding box center [845, 72] width 832 height 442
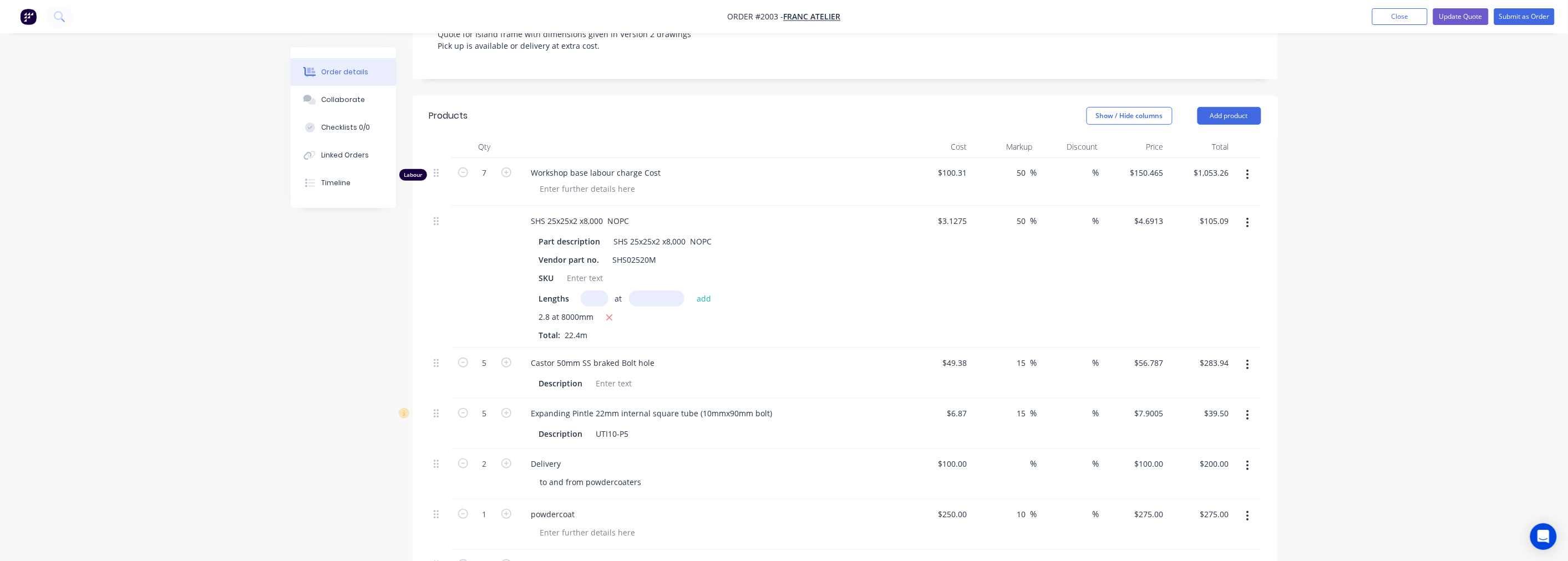
scroll to position [239, 0]
click at [1459, 21] on button "Update Quote" at bounding box center [1460, 17] width 55 height 17
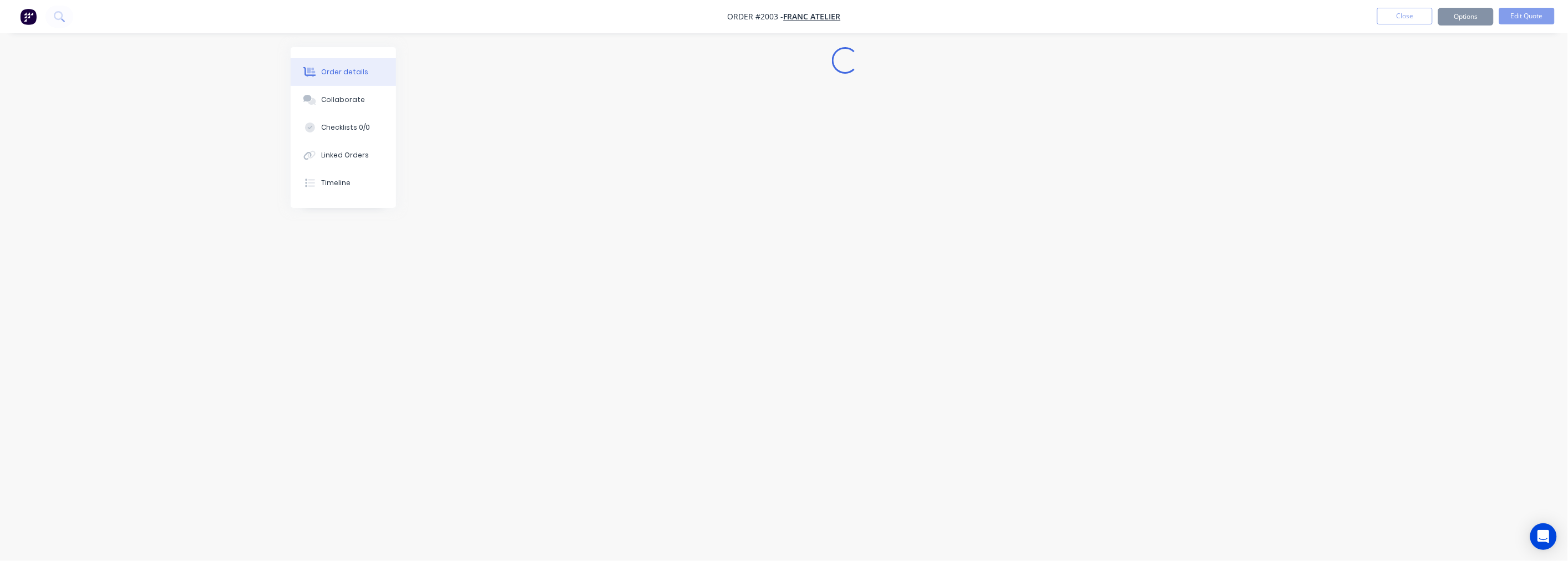
scroll to position [0, 0]
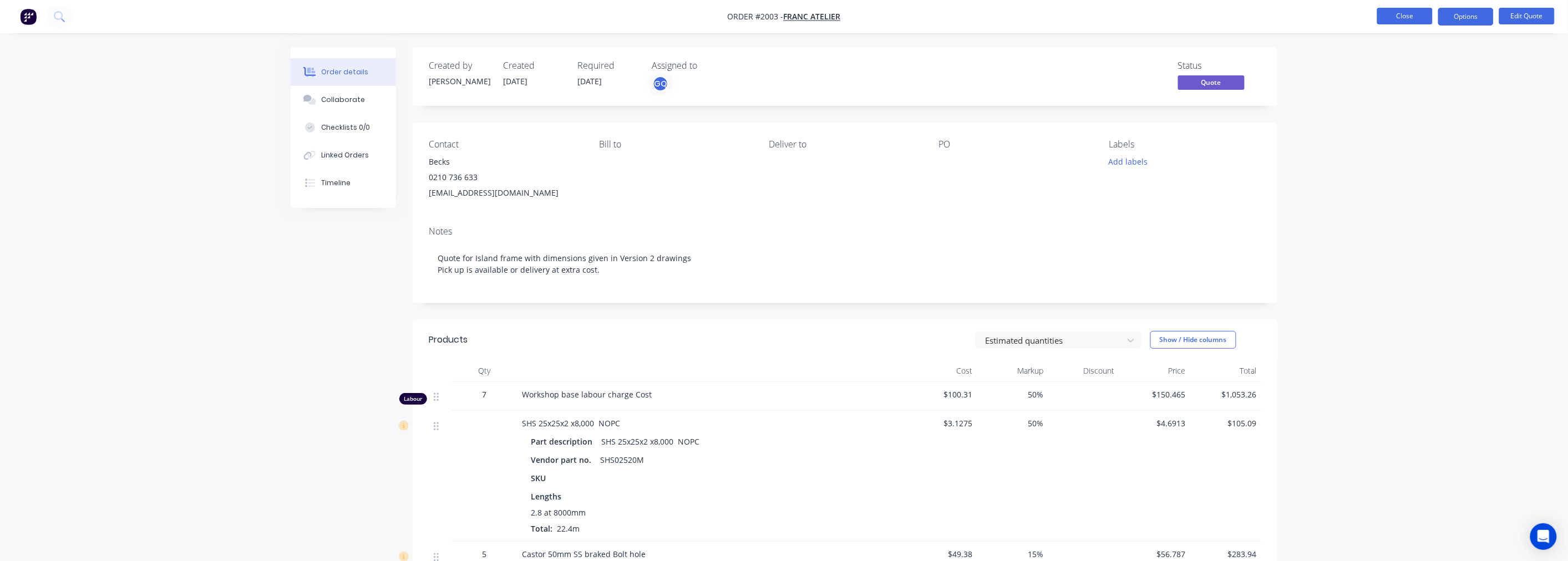
click at [1426, 16] on button "Close" at bounding box center [1404, 16] width 55 height 17
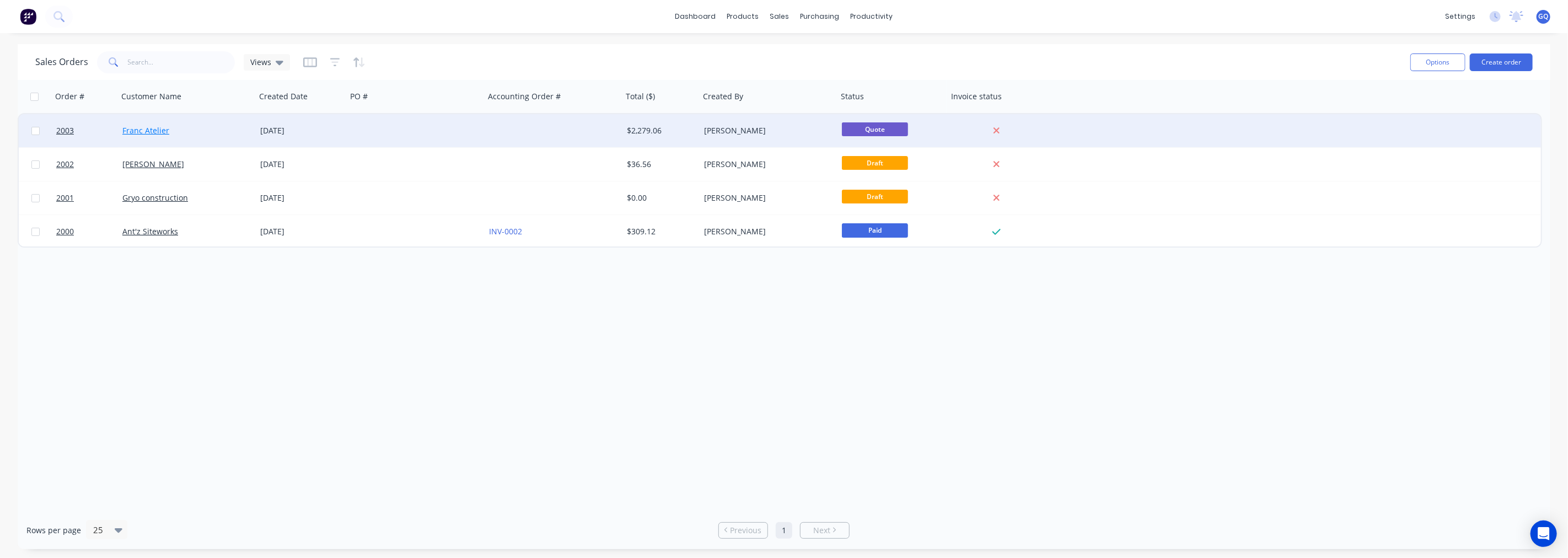
click at [147, 128] on link "Franc Atelier" at bounding box center [146, 130] width 46 height 11
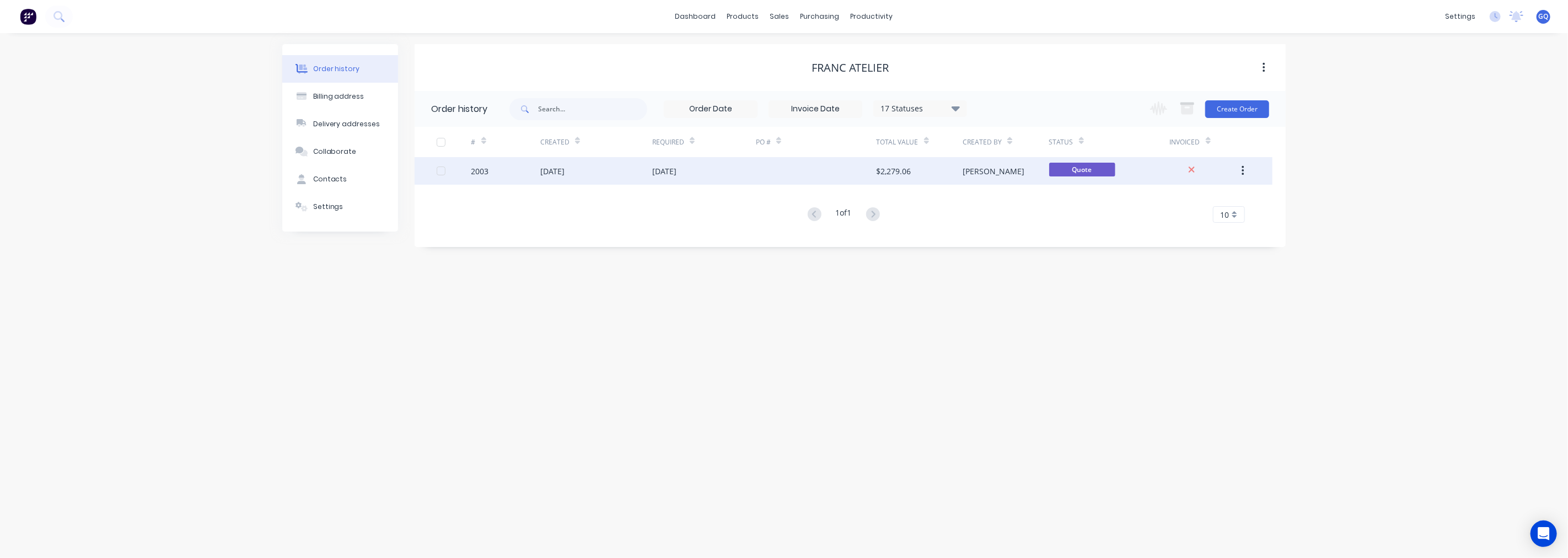
click at [509, 172] on div "2003" at bounding box center [505, 170] width 69 height 27
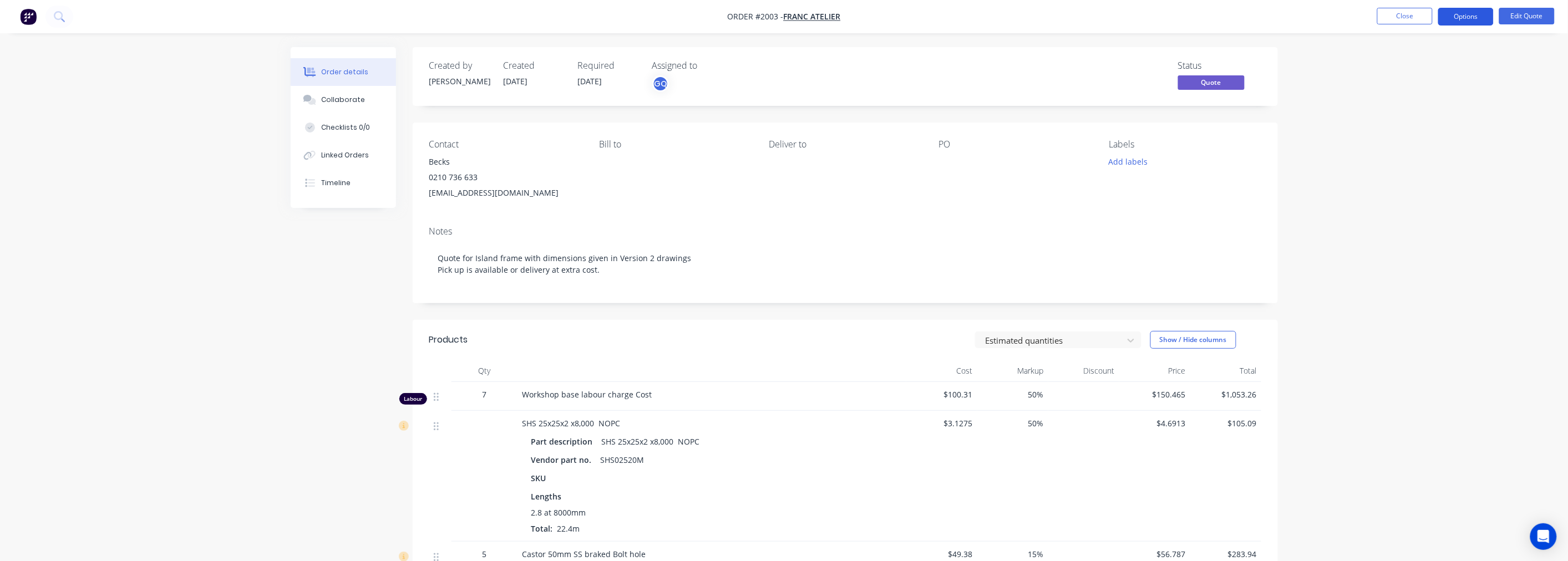
click at [1486, 17] on button "Options" at bounding box center [1465, 16] width 55 height 18
click at [1404, 45] on div "EMAIL / PRINT" at bounding box center [1432, 44] width 102 height 14
click at [1393, 62] on div "Quote" at bounding box center [1432, 67] width 102 height 16
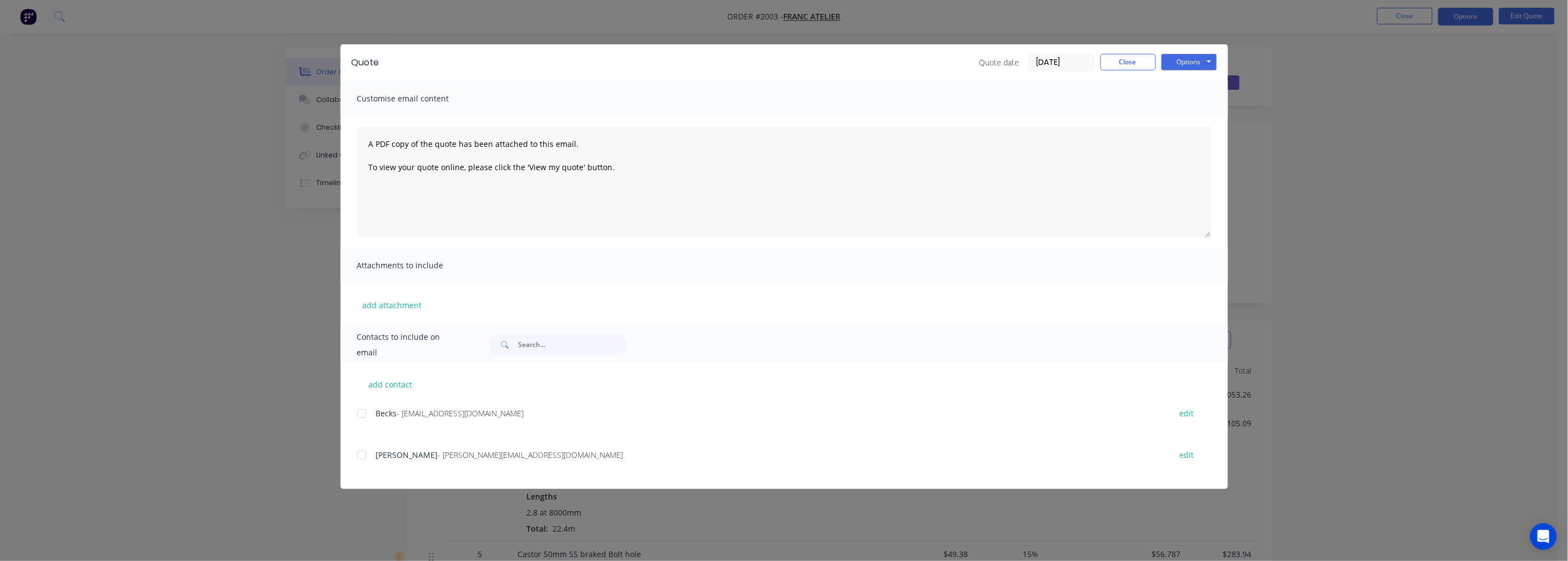
click at [359, 454] on div at bounding box center [361, 455] width 23 height 23
click at [1172, 59] on button "Options" at bounding box center [1188, 62] width 55 height 17
click at [1179, 89] on button "Preview" at bounding box center [1196, 82] width 71 height 18
click at [1185, 68] on button "Options" at bounding box center [1188, 62] width 55 height 17
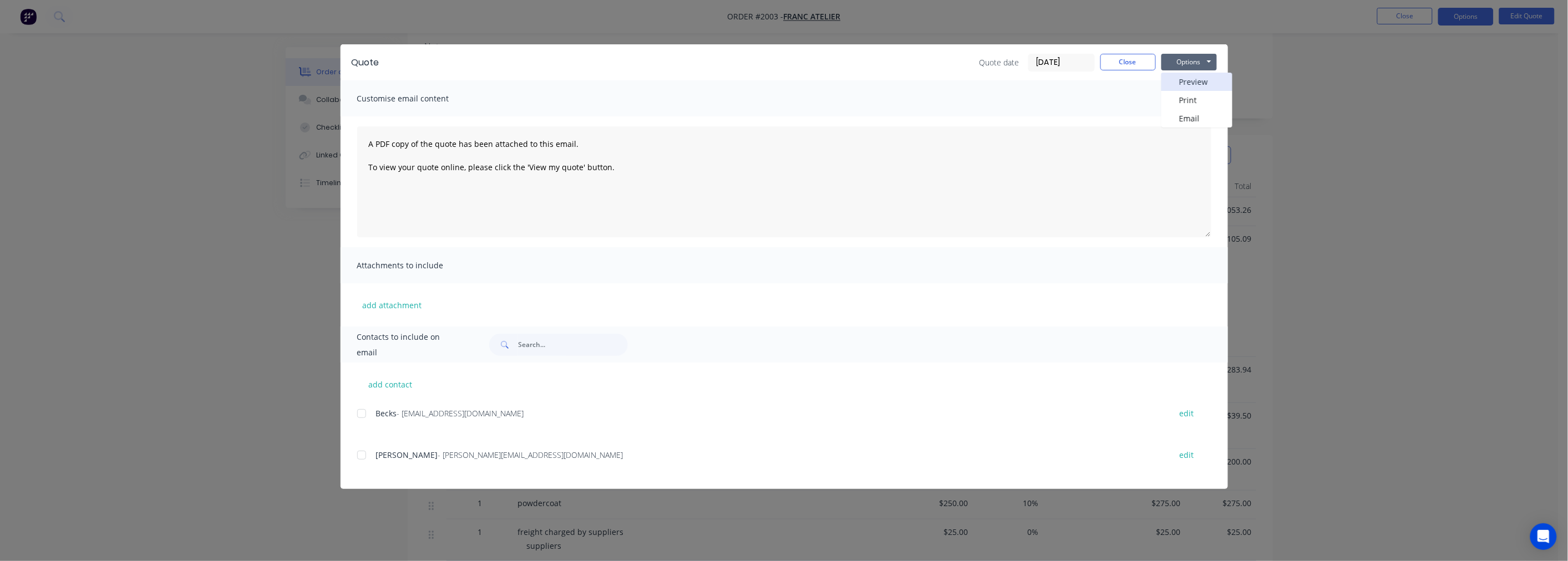
click at [1193, 79] on button "Preview" at bounding box center [1196, 82] width 71 height 18
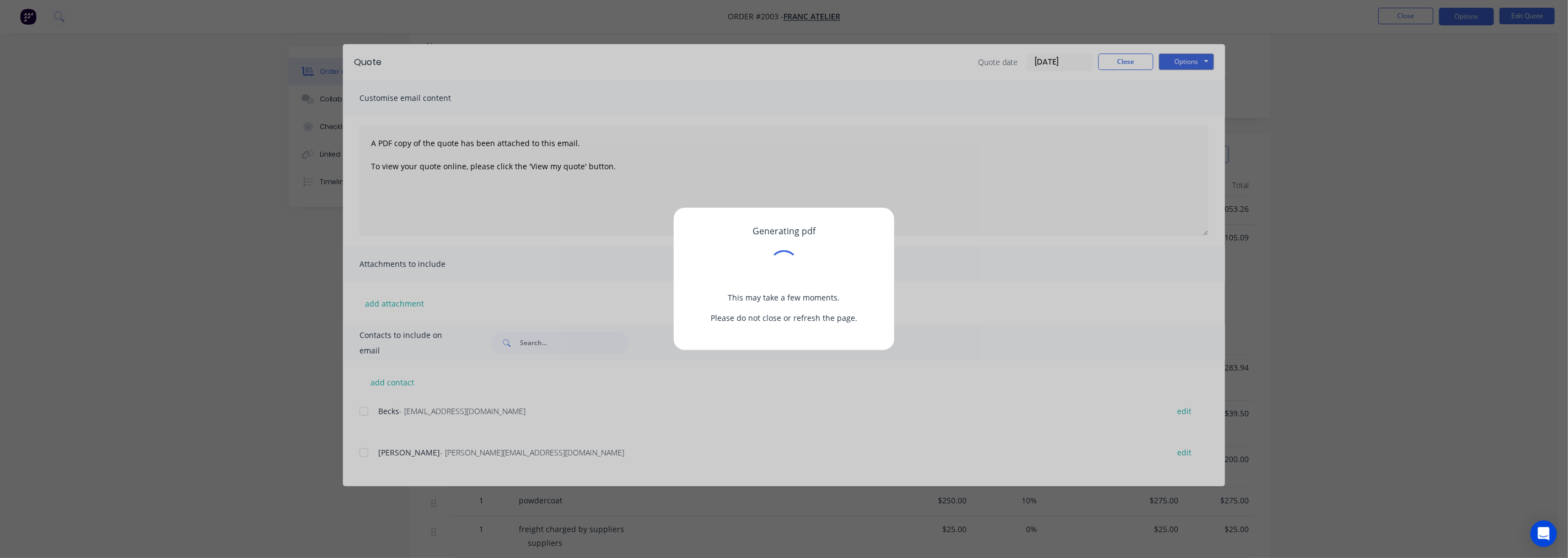
click at [1187, 58] on div "Generating pdf This may take a few moments. Please do not close or refresh the …" at bounding box center [784, 279] width 1568 height 558
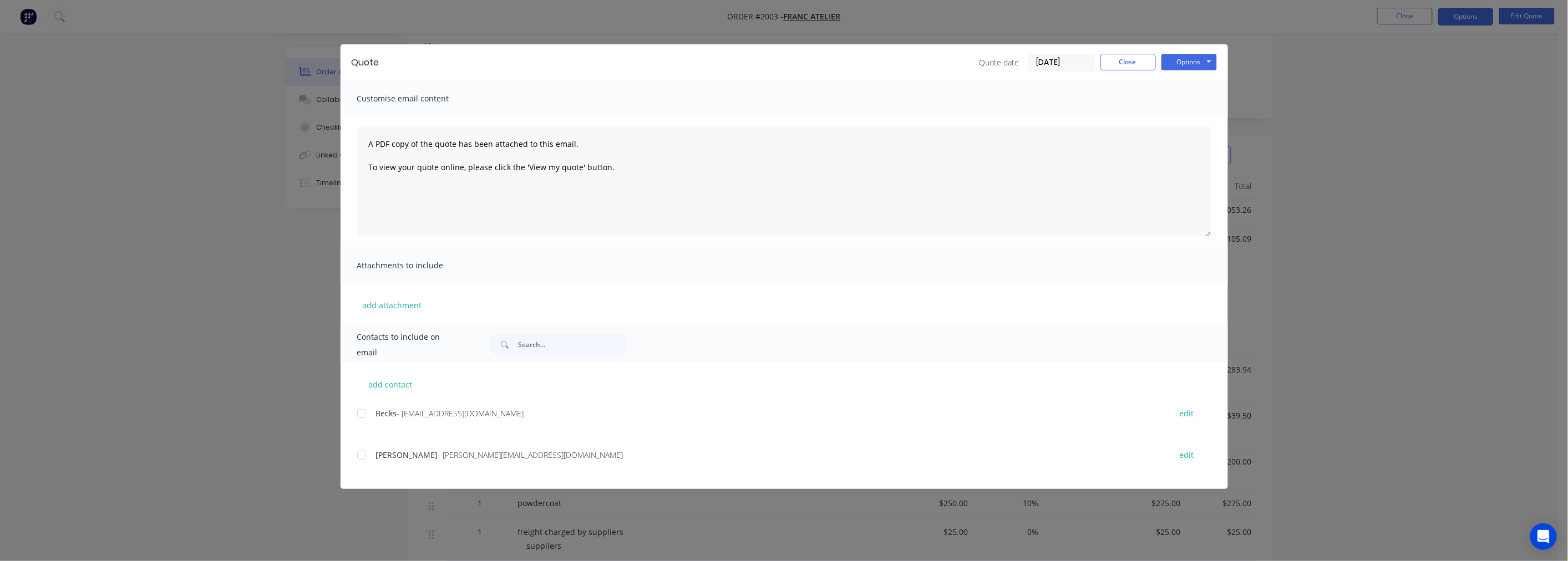
click at [362, 412] on div at bounding box center [361, 413] width 23 height 23
click at [1179, 67] on button "Options" at bounding box center [1188, 62] width 55 height 17
click at [1184, 114] on button "Email" at bounding box center [1196, 119] width 71 height 18
click at [1116, 62] on button "Close" at bounding box center [1127, 62] width 55 height 17
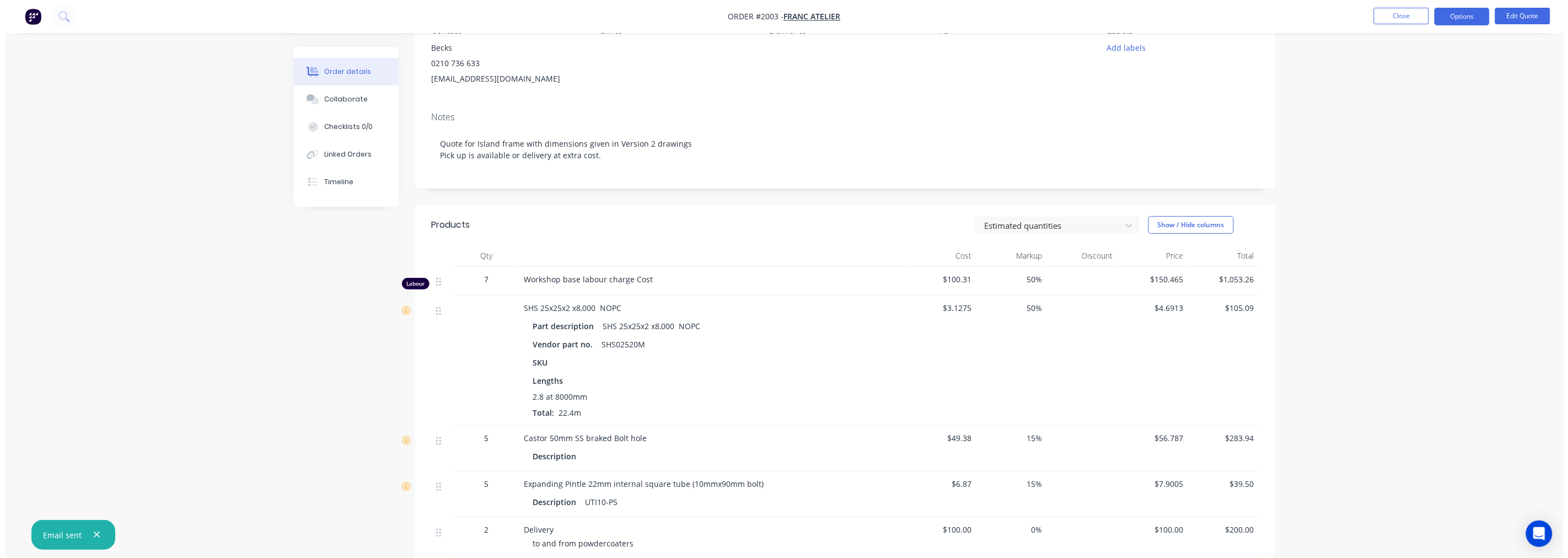
scroll to position [0, 0]
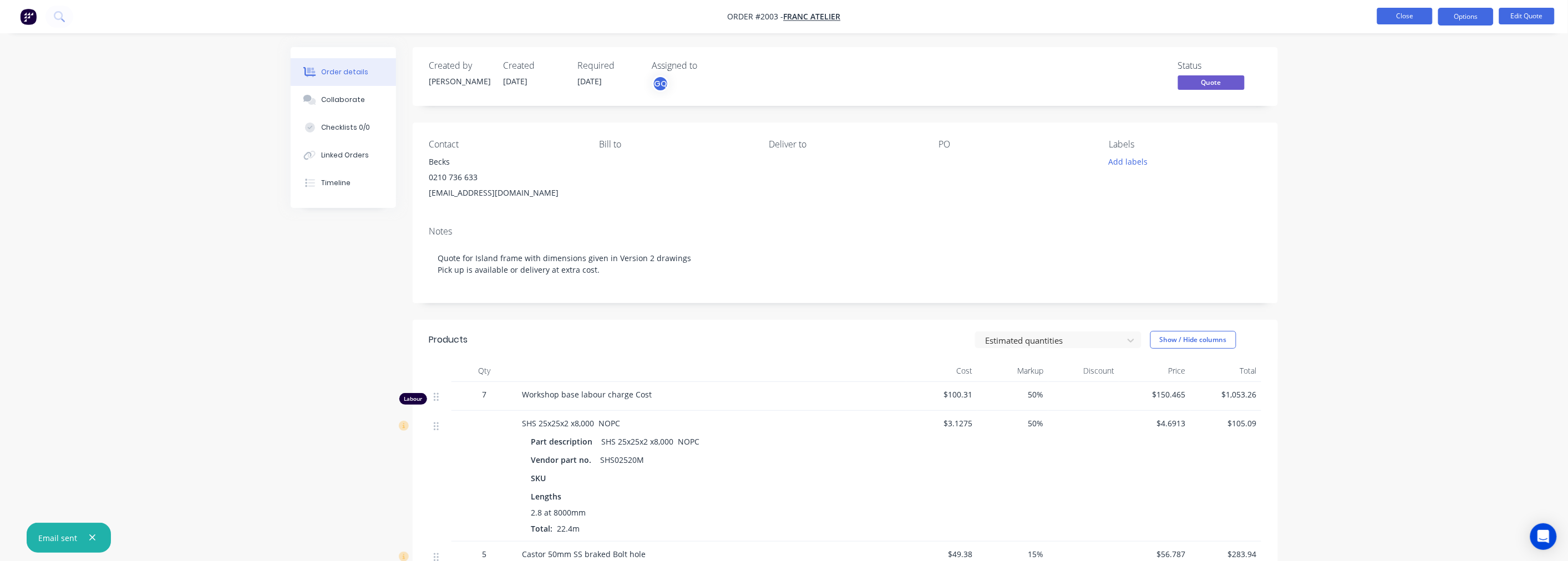
click at [1415, 13] on button "Close" at bounding box center [1404, 16] width 55 height 17
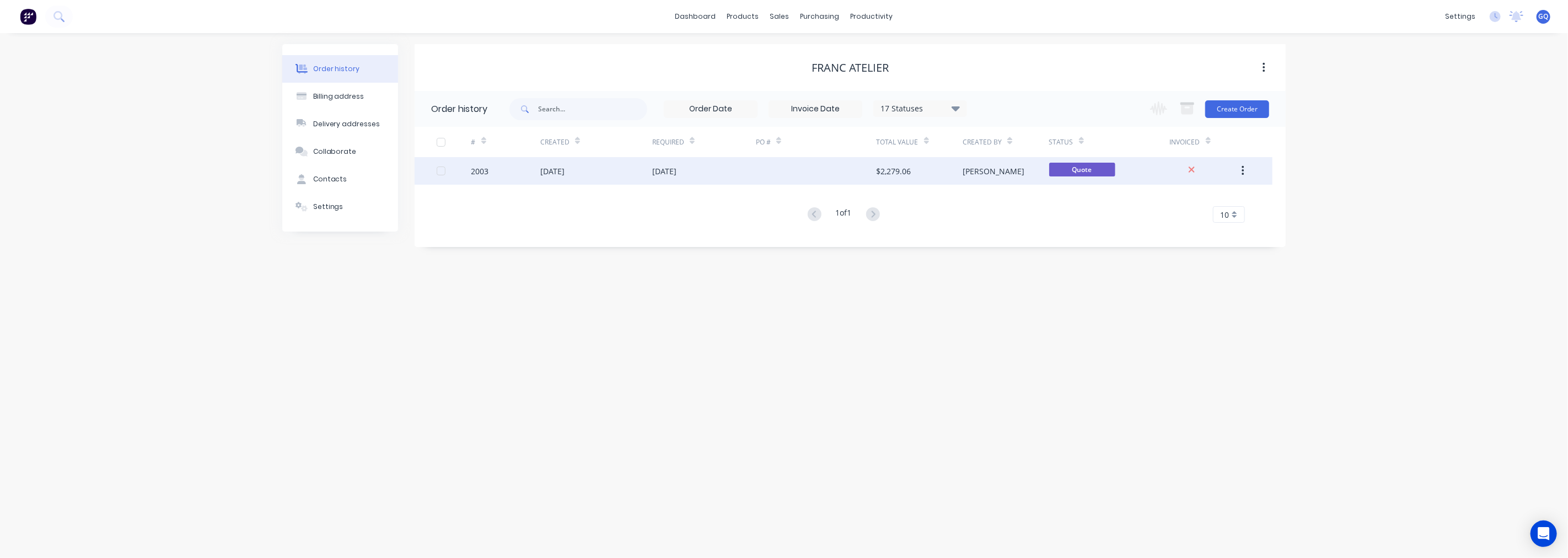
click at [1249, 167] on button "button" at bounding box center [1242, 171] width 26 height 20
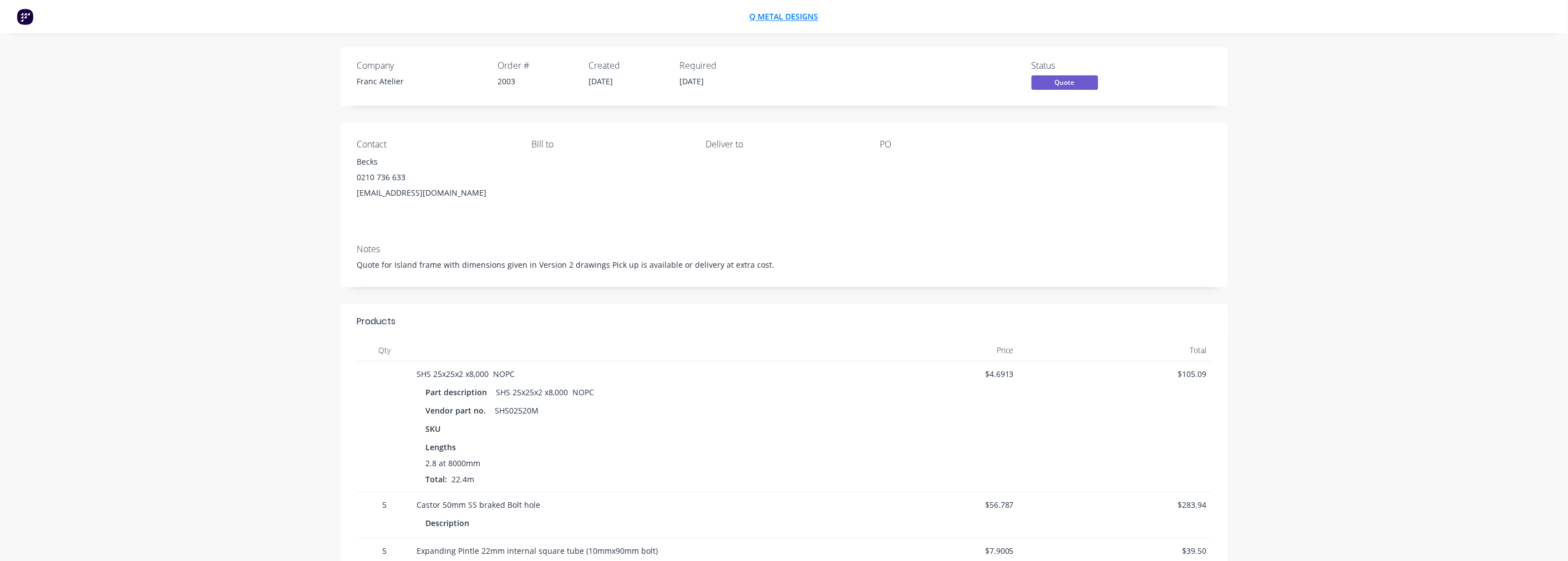
click at [807, 15] on span "Q Metal Designs" at bounding box center [784, 17] width 68 height 11
